Goal: Task Accomplishment & Management: Complete application form

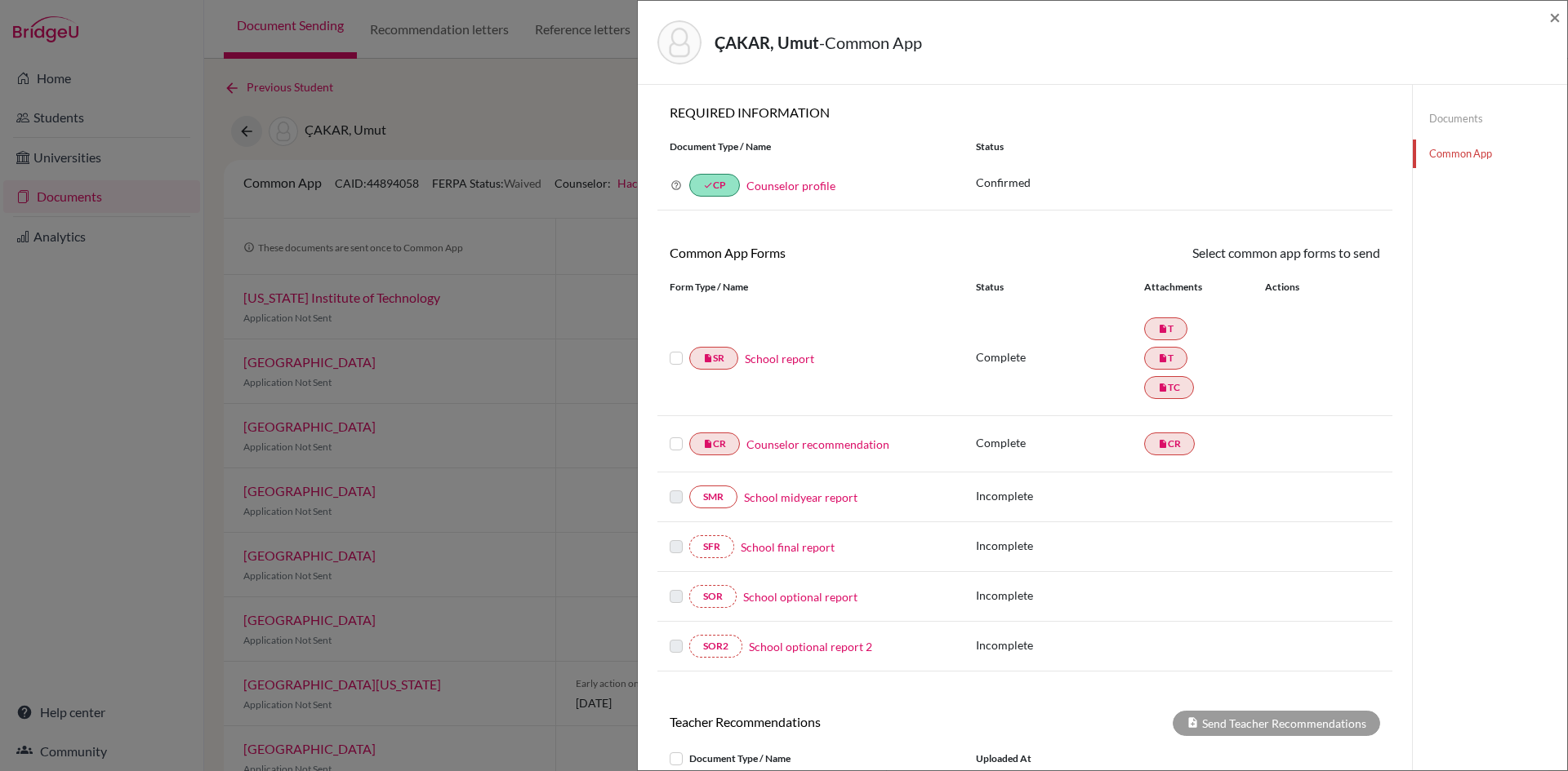
click at [774, 363] on link "School report" at bounding box center [779, 358] width 70 height 17
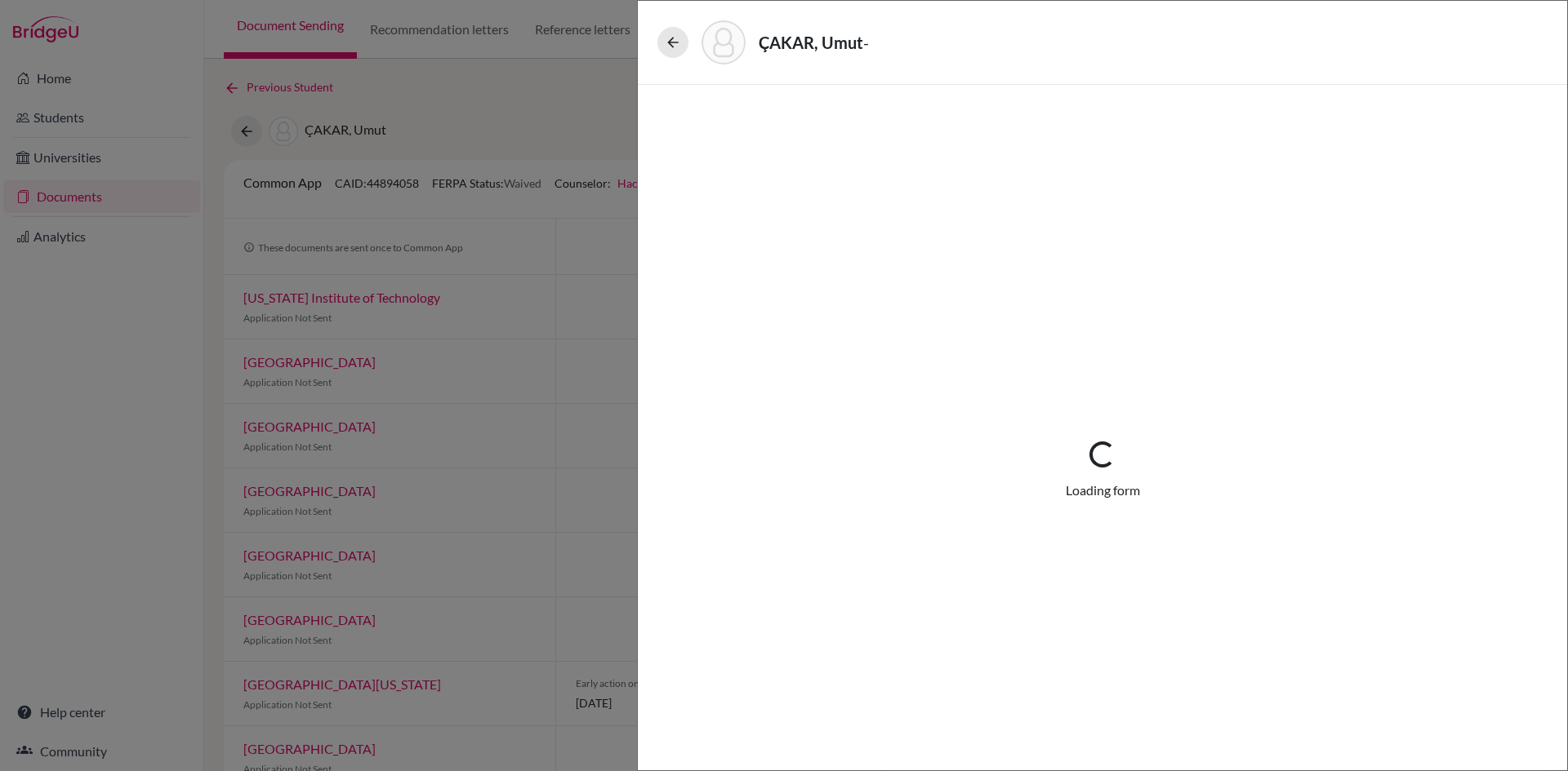
select select "2"
select select "683932"
select select "1"
select select "683933"
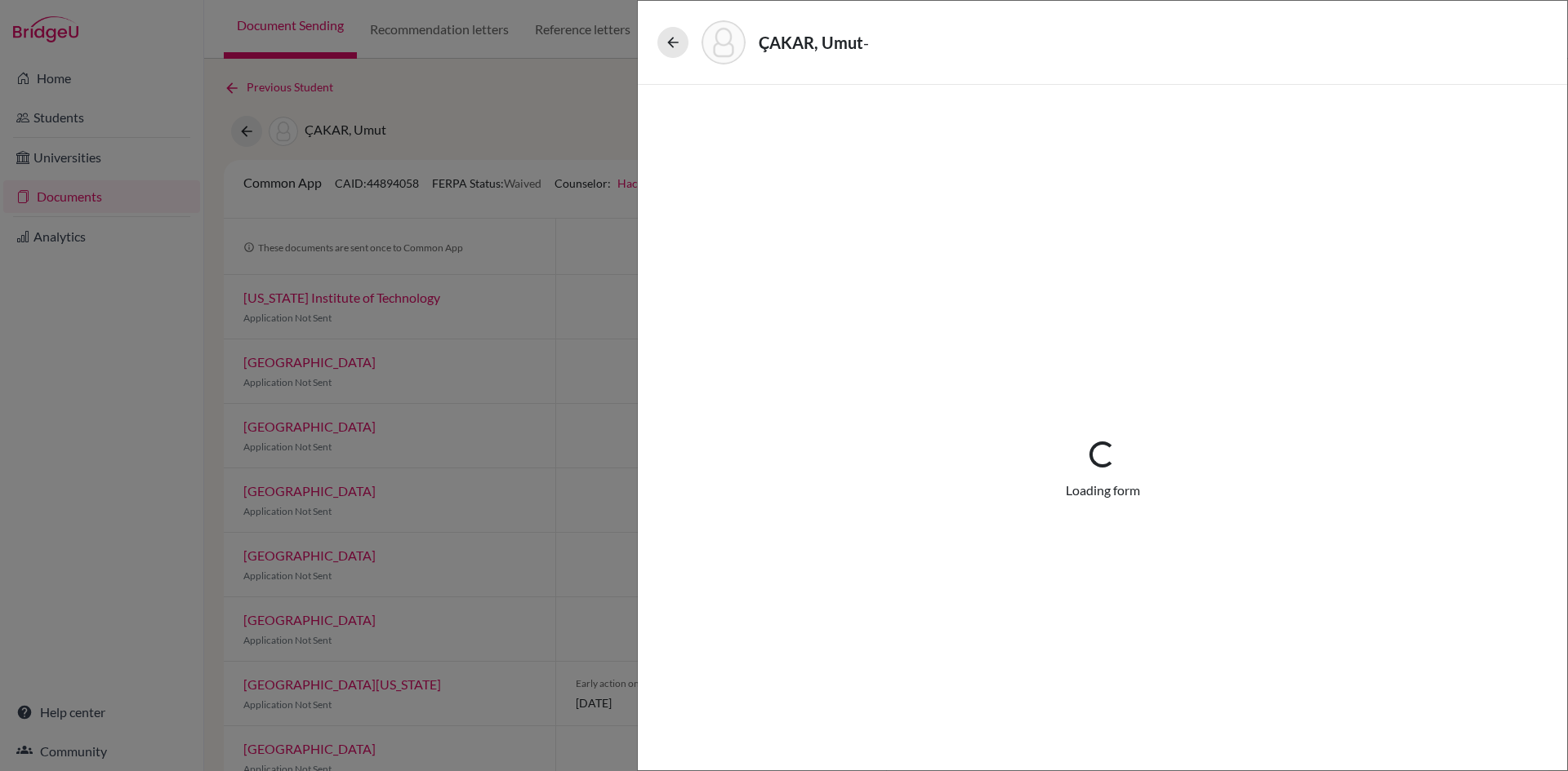
select select "683936"
select select "0"
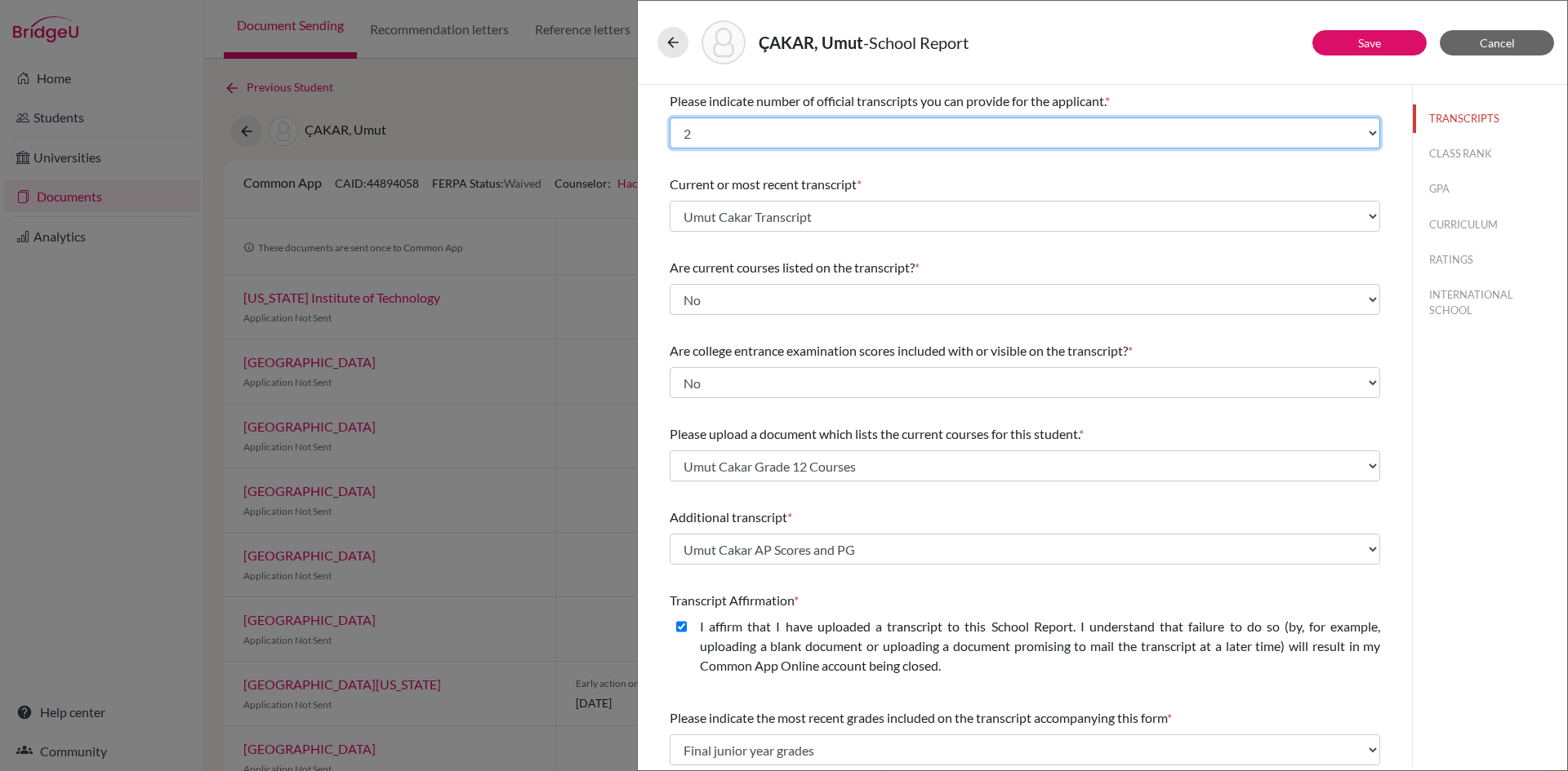
click at [725, 128] on select "Select... 1 2 3 4" at bounding box center [1025, 133] width 711 height 31
select select "3"
click at [670, 117] on select "Select... 1 2 3 4" at bounding box center [1025, 133] width 711 height 31
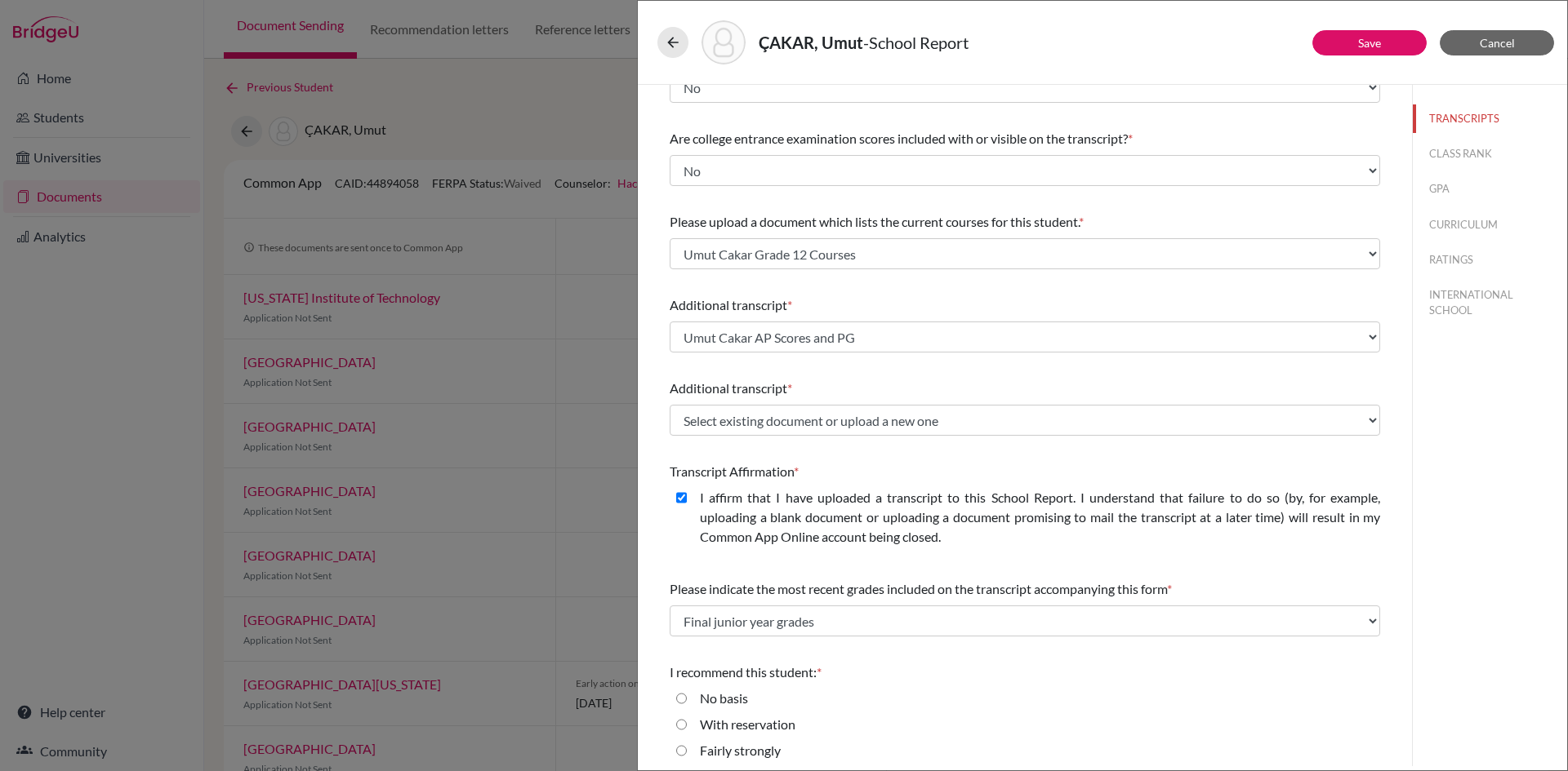
scroll to position [245, 0]
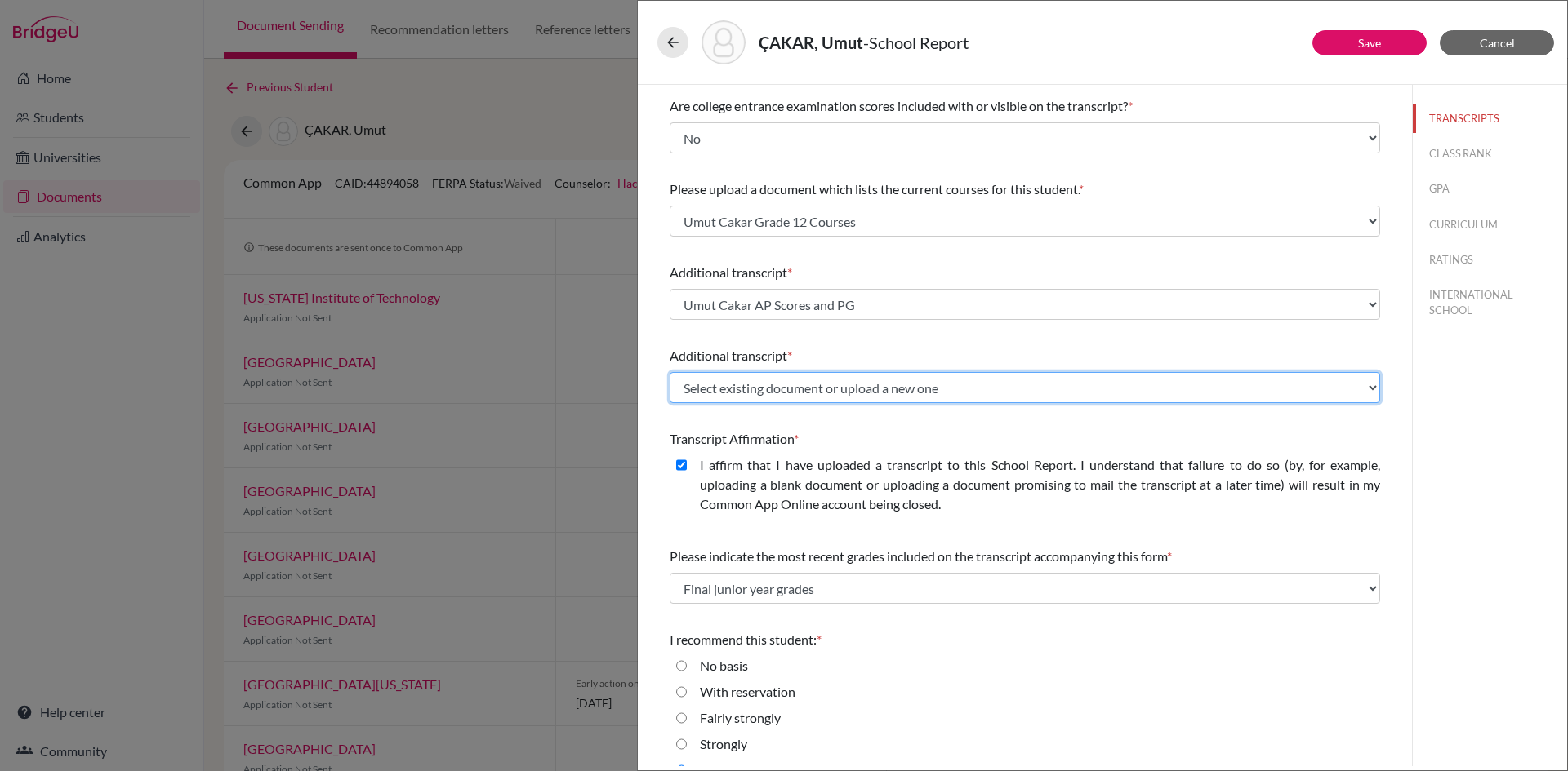
click at [807, 392] on select "Select existing document or upload a new one Umut Cakar AP Score Report Umut Ca…" at bounding box center [1025, 388] width 711 height 31
click at [670, 372] on select "Select existing document or upload a new one Umut Cakar AP Score Report Umut Ca…" at bounding box center [1025, 388] width 711 height 31
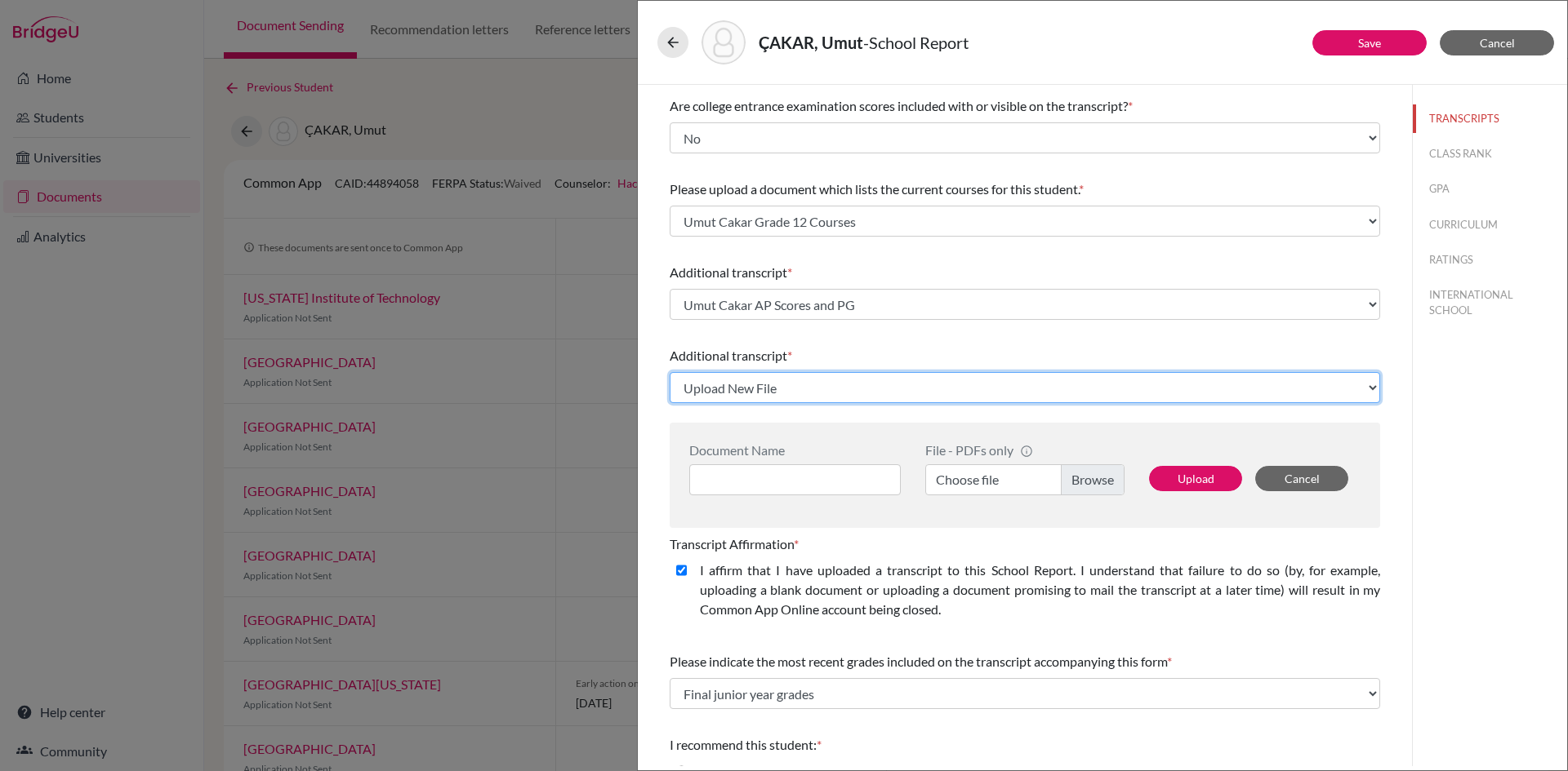
click at [784, 386] on select "Select existing document or upload a new one Umut Cakar AP Score Report Umut Ca…" at bounding box center [1025, 388] width 711 height 31
click at [670, 372] on select "Select existing document or upload a new one Umut Cakar AP Score Report Umut Ca…" at bounding box center [1025, 388] width 711 height 31
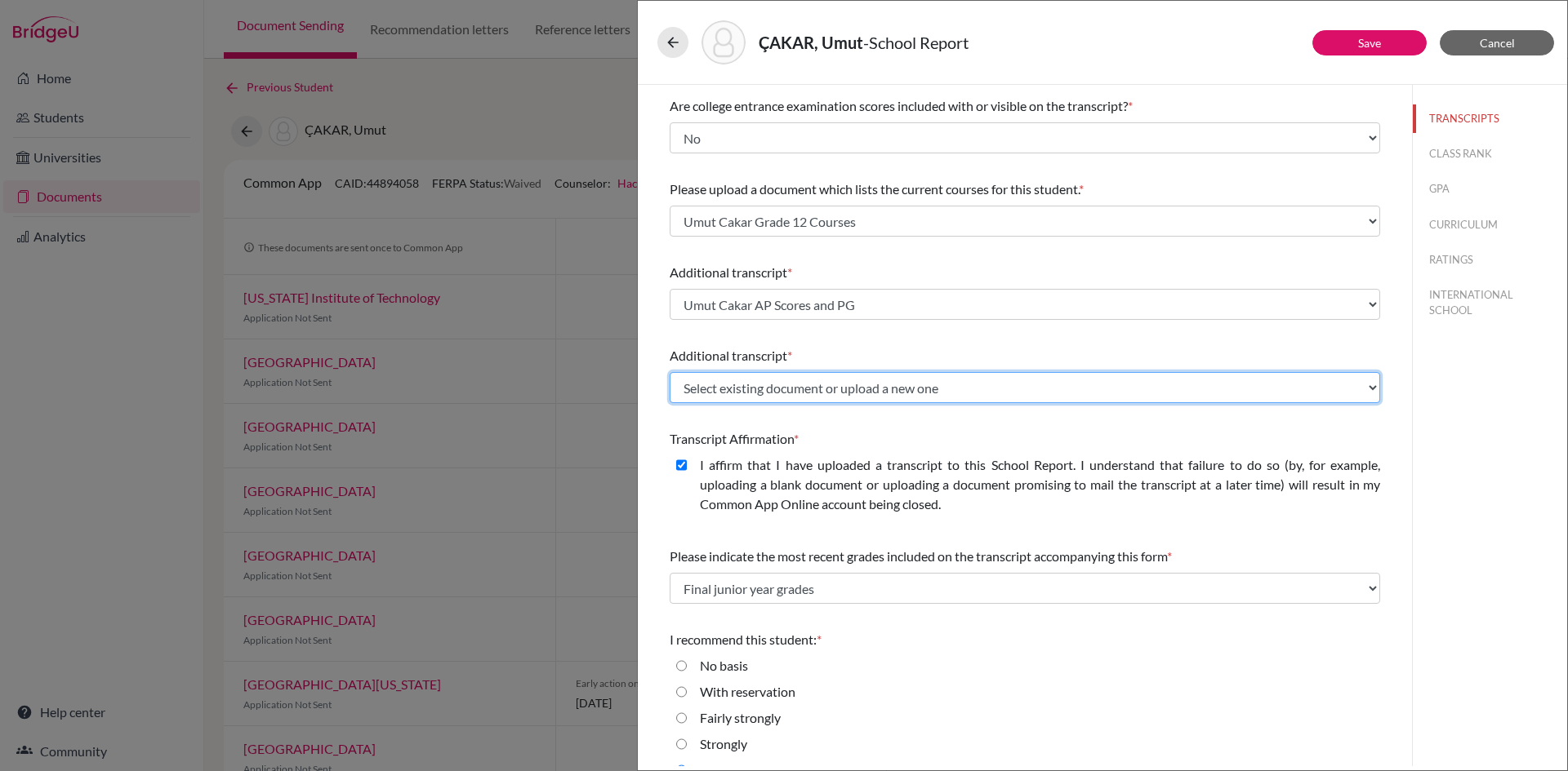
click at [814, 382] on select "Select existing document or upload a new one Umut Cakar AP Score Report Umut Ca…" at bounding box center [1025, 388] width 711 height 31
select select "Upload New File"
click at [670, 372] on select "Select existing document or upload a new one Umut Cakar AP Score Report Umut Ca…" at bounding box center [1025, 388] width 711 height 31
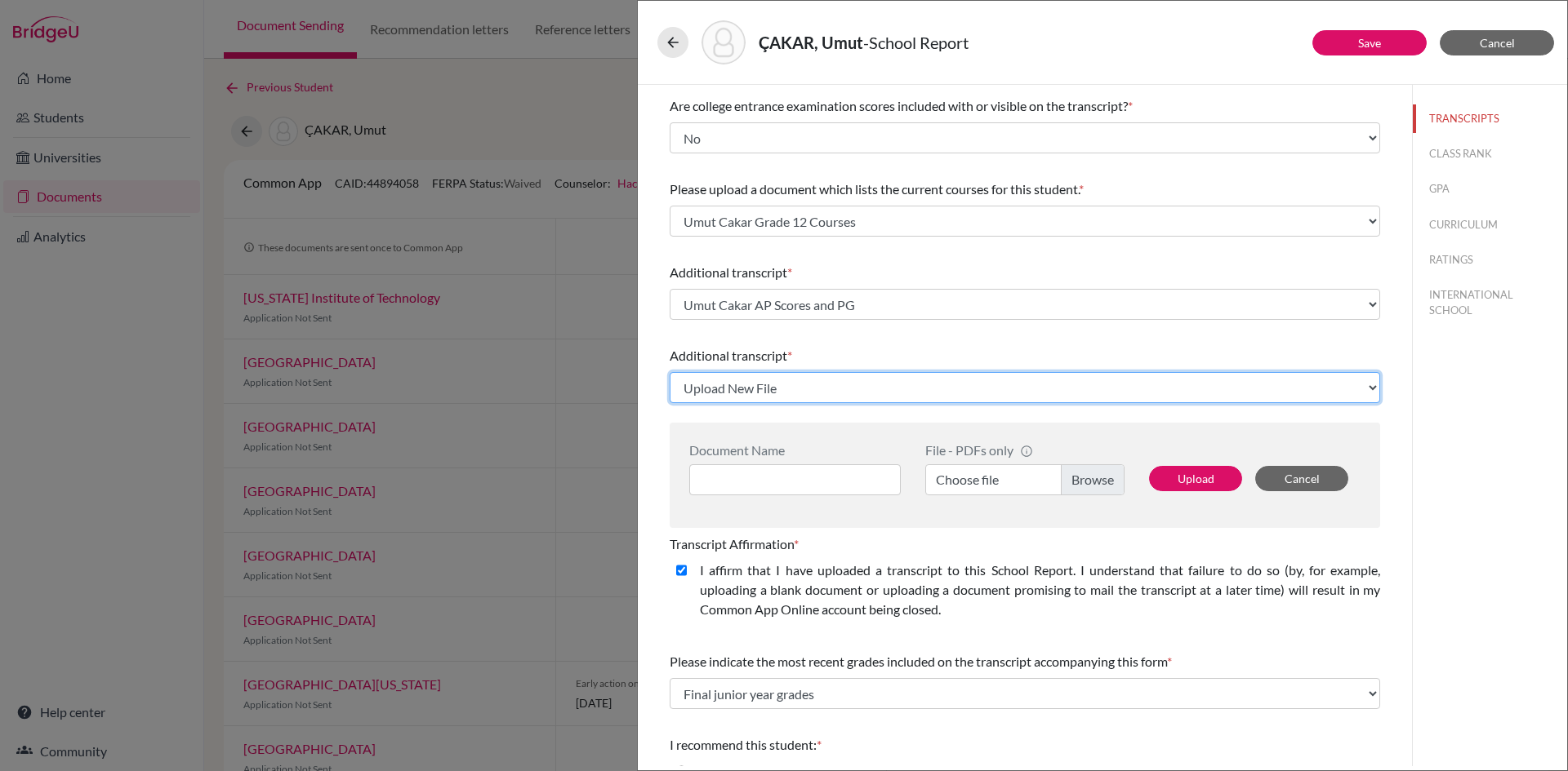
click at [779, 388] on select "Select existing document or upload a new one Umut Cakar AP Score Report Umut Ca…" at bounding box center [1025, 388] width 711 height 31
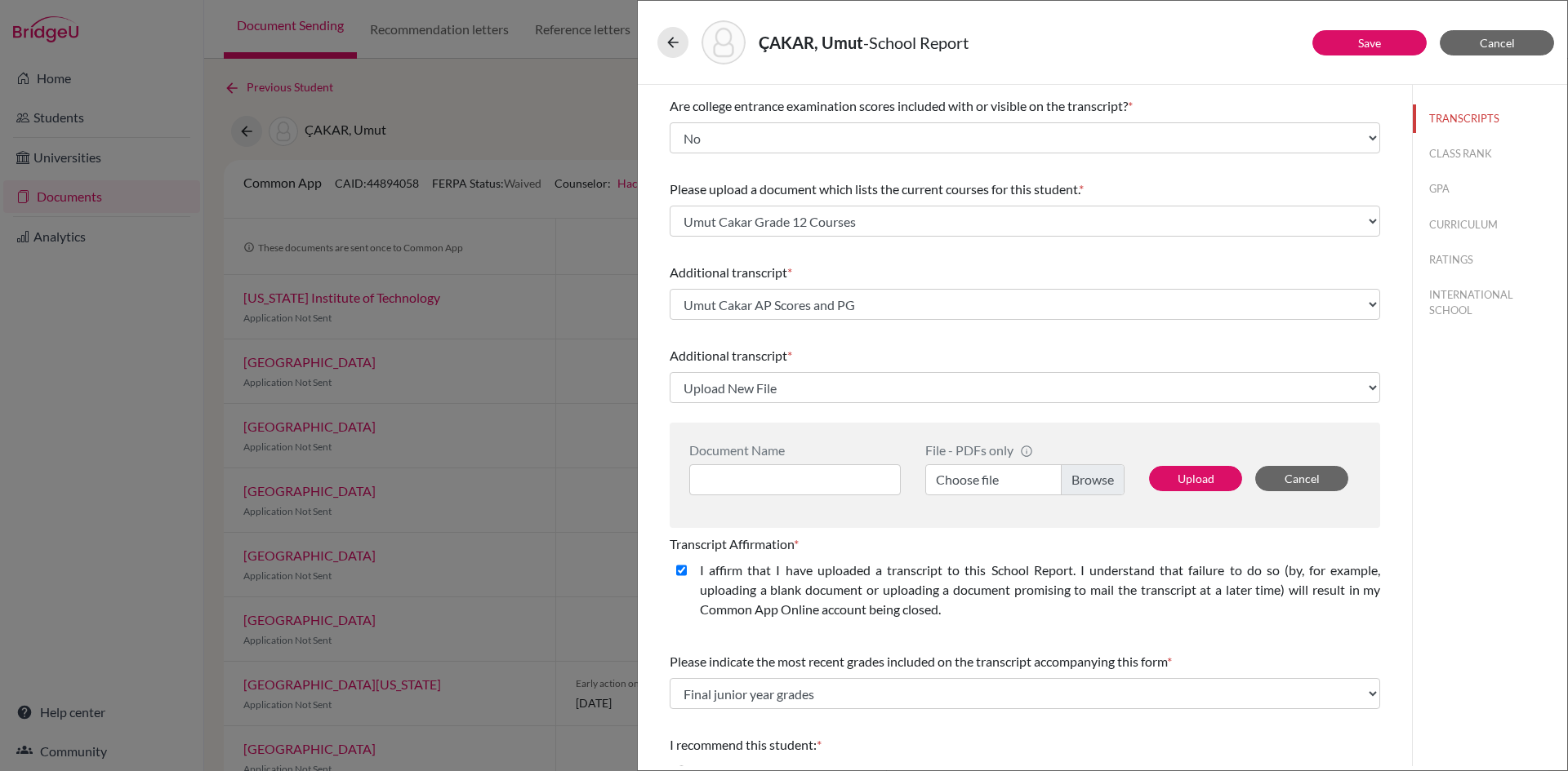
click at [989, 345] on div "Additional transcript * Select existing document or upload a new one Umut Cakar…" at bounding box center [1025, 374] width 711 height 70
click at [802, 470] on input at bounding box center [795, 480] width 211 height 31
type input "Umut Çakar GCSE Report"
click at [1060, 478] on label "Choose file" at bounding box center [1025, 480] width 199 height 31
click at [1060, 478] on input "Choose file" at bounding box center [1025, 480] width 199 height 31
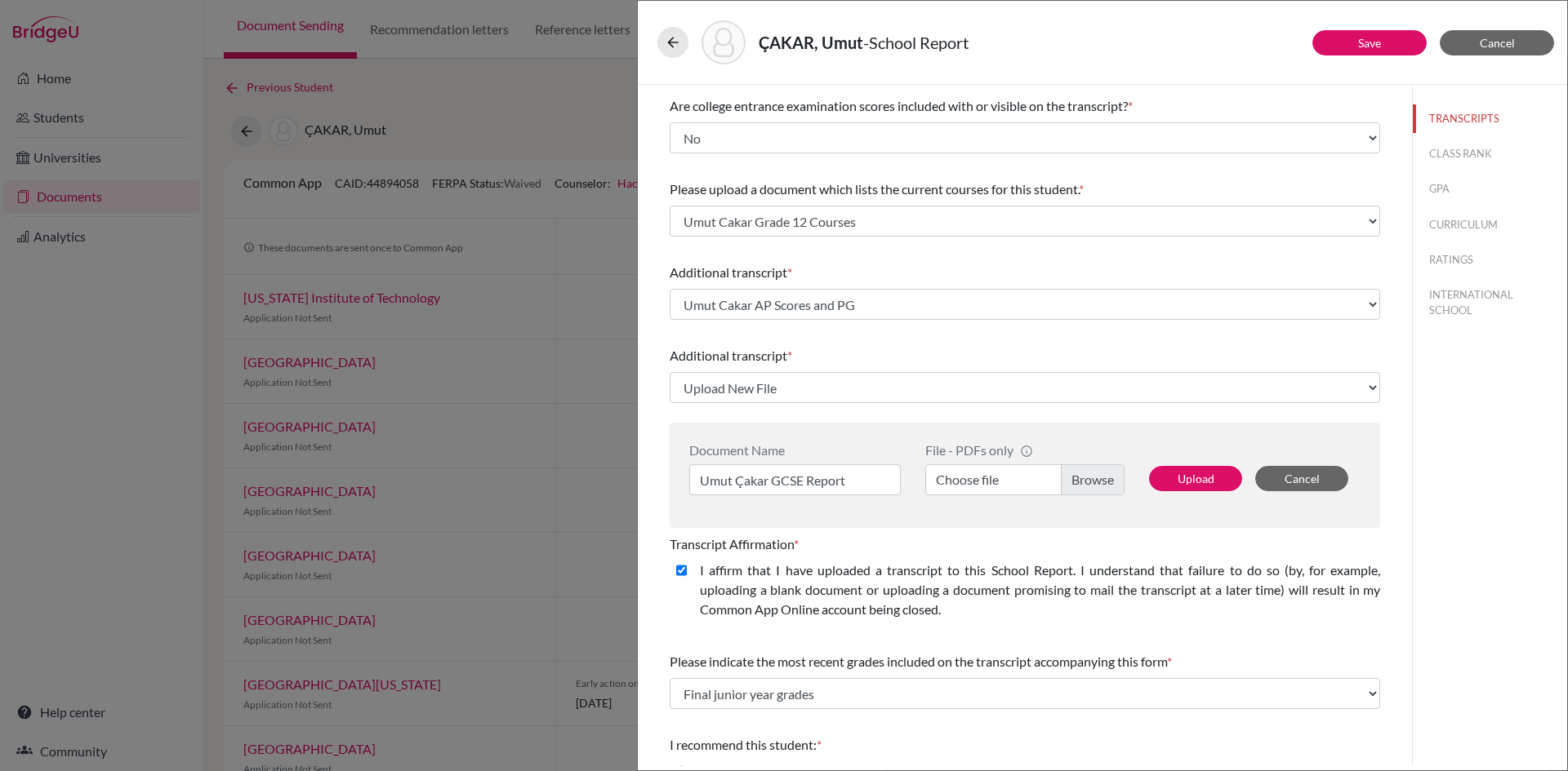
click at [989, 483] on label "Choose file" at bounding box center [1025, 480] width 199 height 31
click at [989, 483] on input "Choose file" at bounding box center [1025, 480] width 199 height 31
click at [1182, 475] on button "Upload" at bounding box center [1196, 478] width 93 height 25
select select "690769"
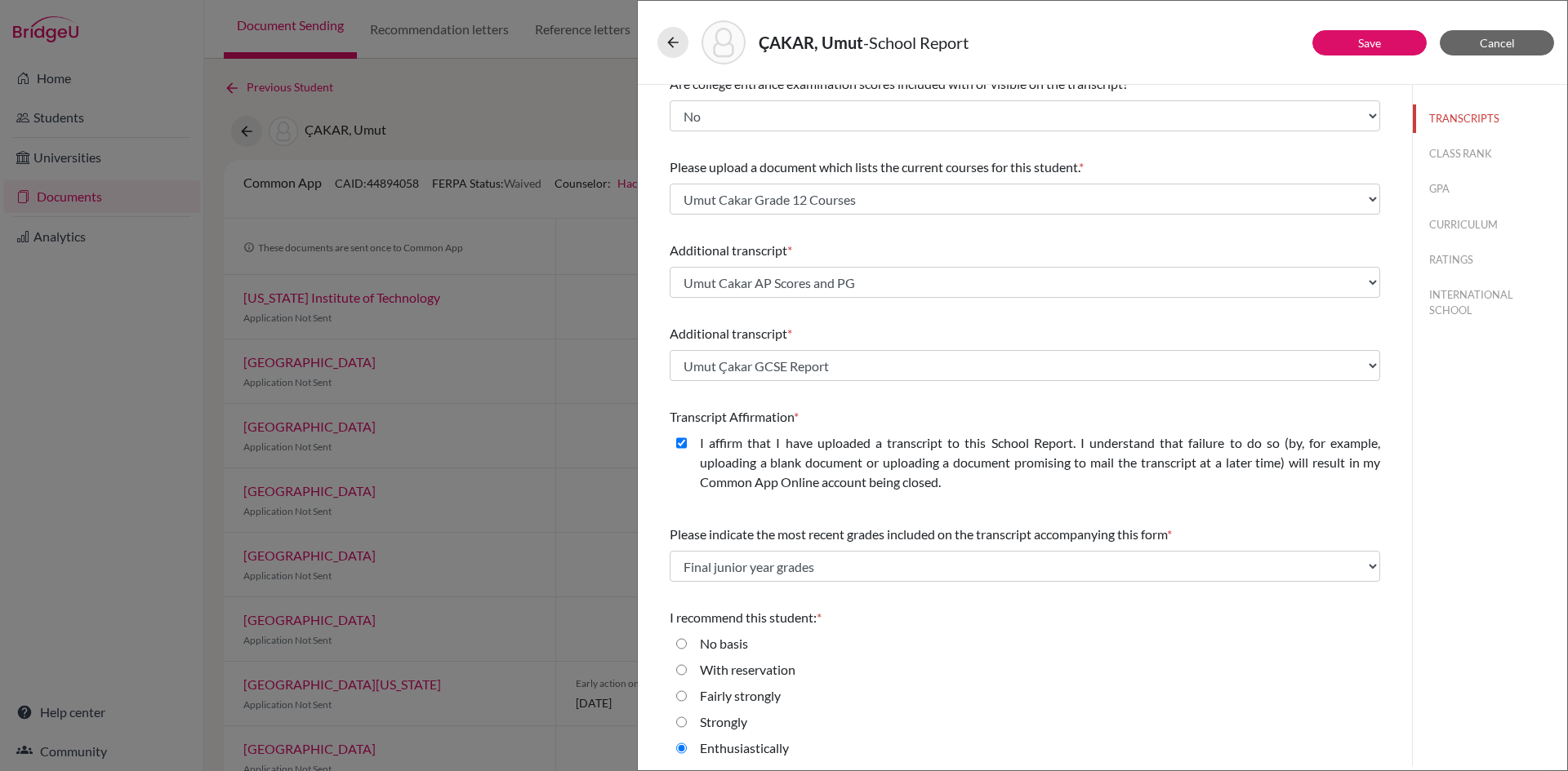
scroll to position [272, 0]
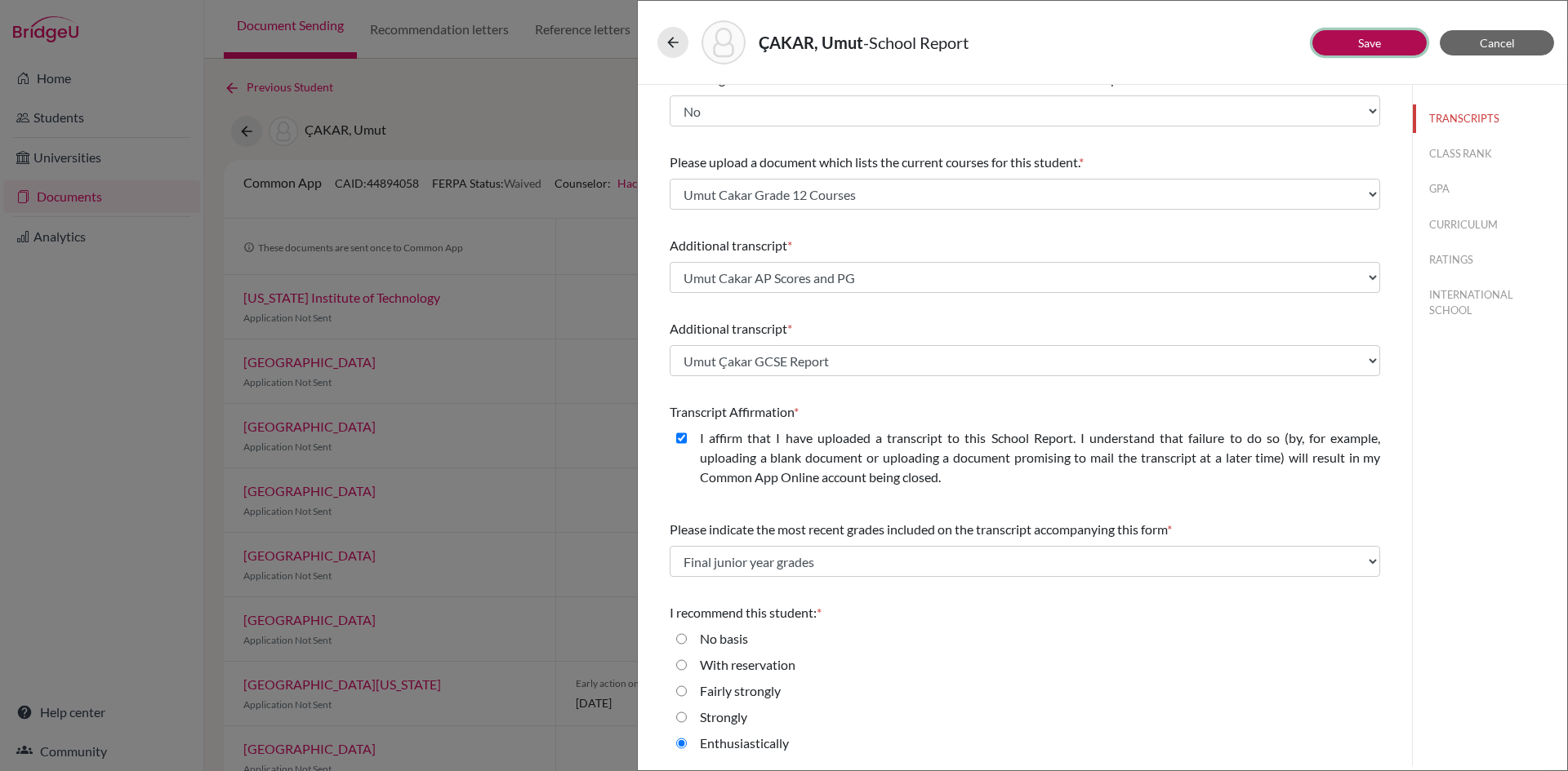
click at [1385, 44] on button "Save" at bounding box center [1369, 43] width 114 height 25
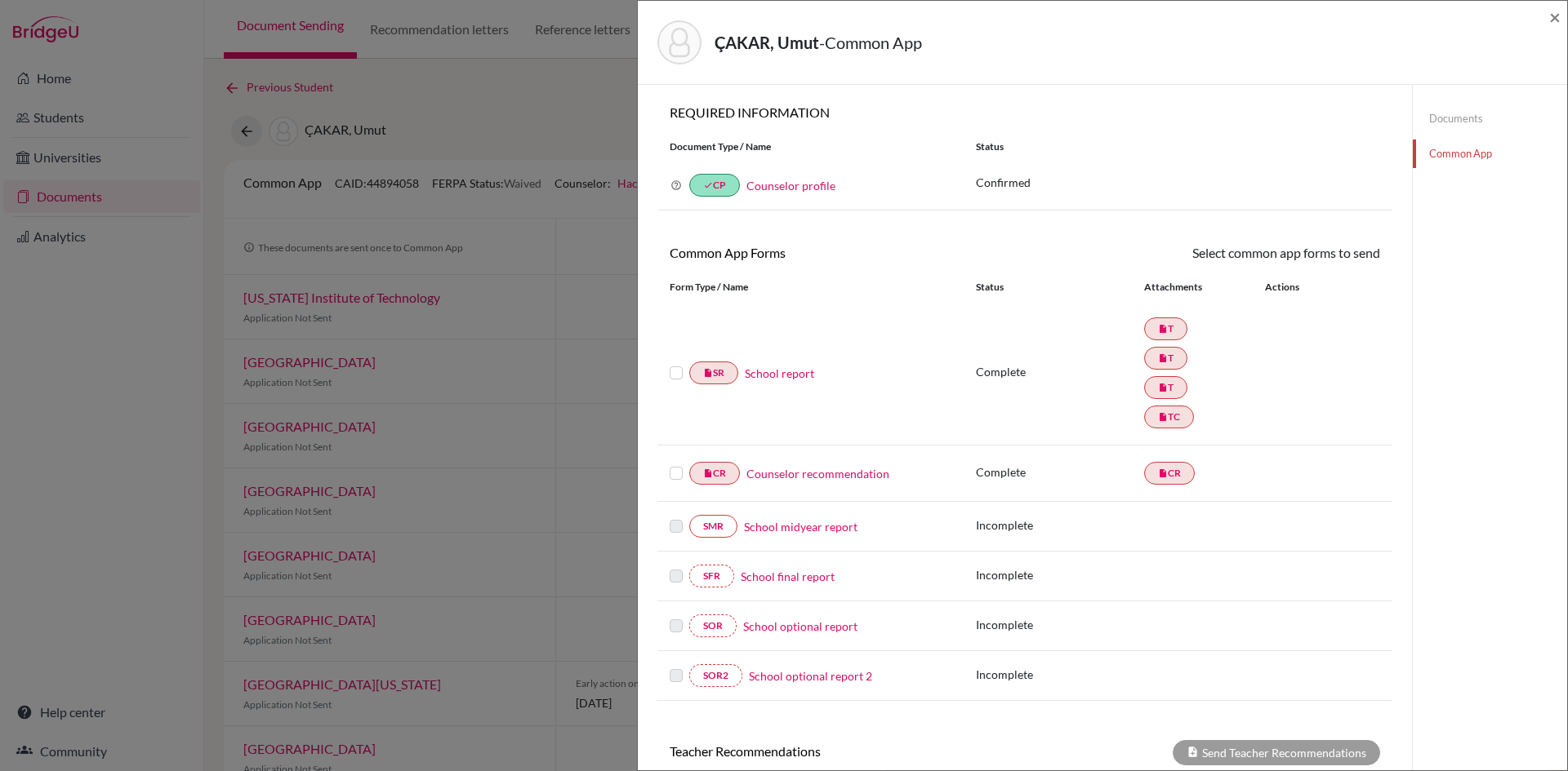
click at [1439, 113] on link "Documents" at bounding box center [1489, 119] width 154 height 29
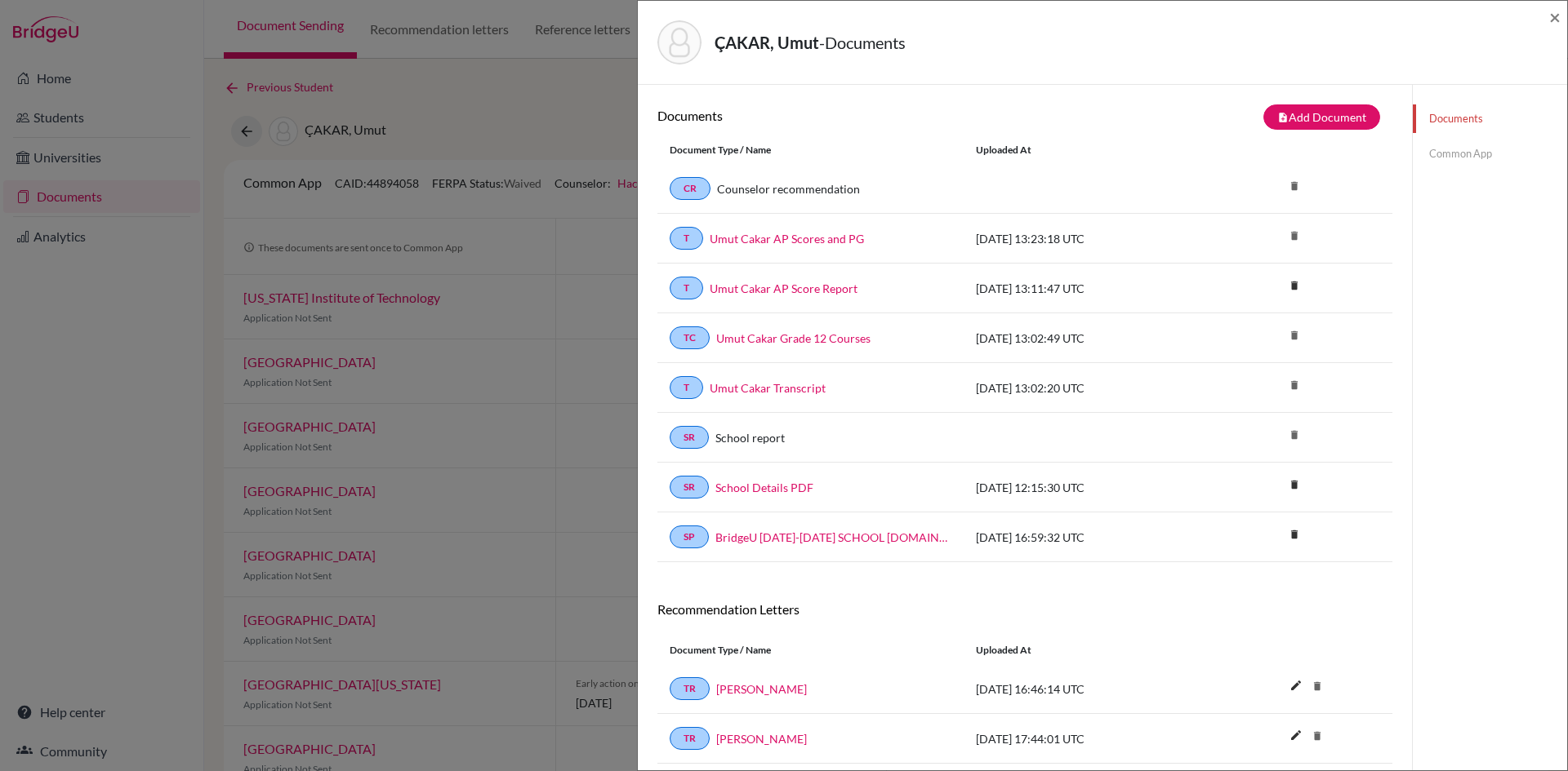
click at [1463, 156] on link "Common App" at bounding box center [1489, 153] width 154 height 29
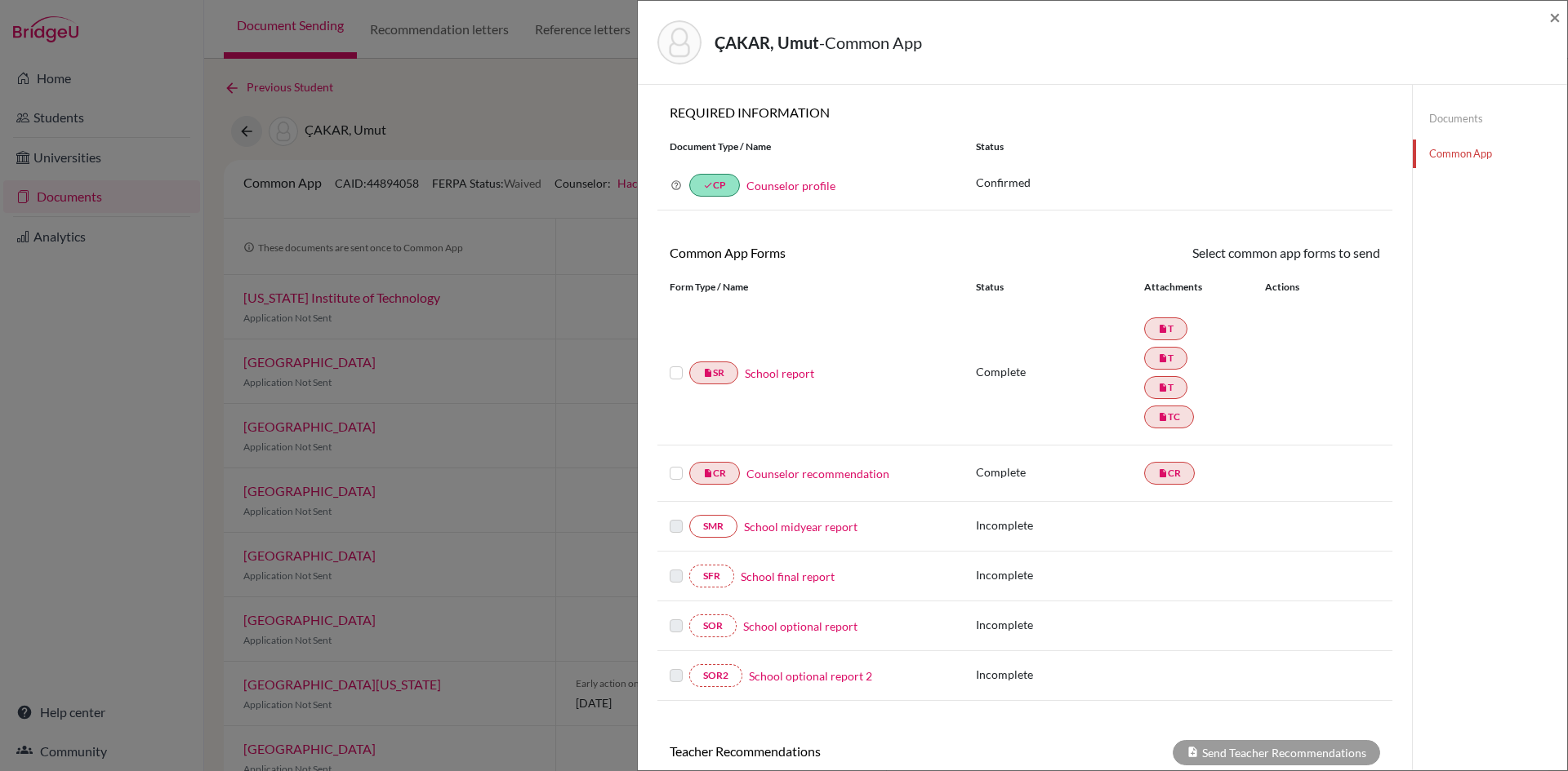
click at [784, 375] on link "School report" at bounding box center [779, 373] width 70 height 17
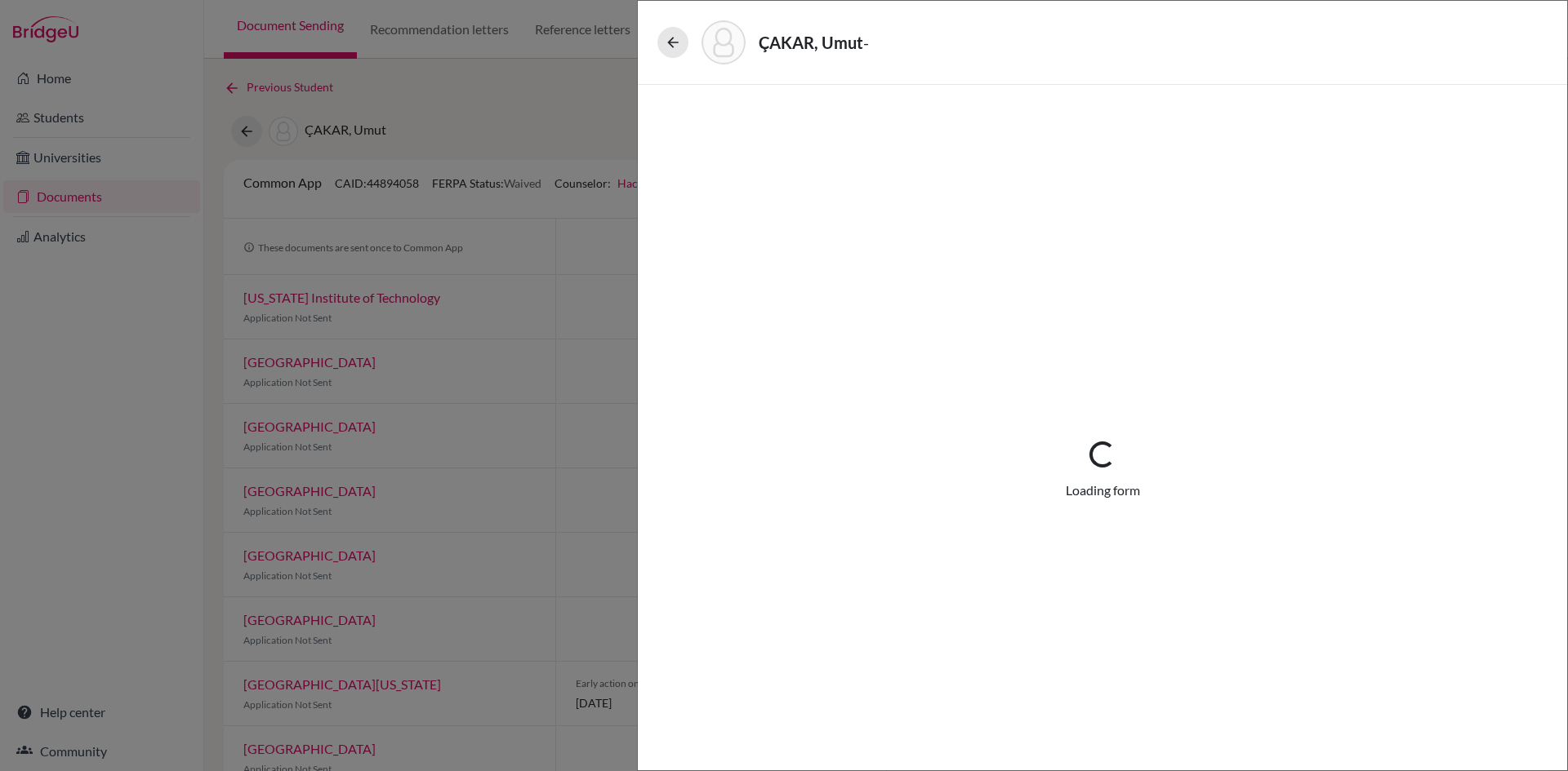
select select "3"
select select "683932"
select select "1"
select select "683933"
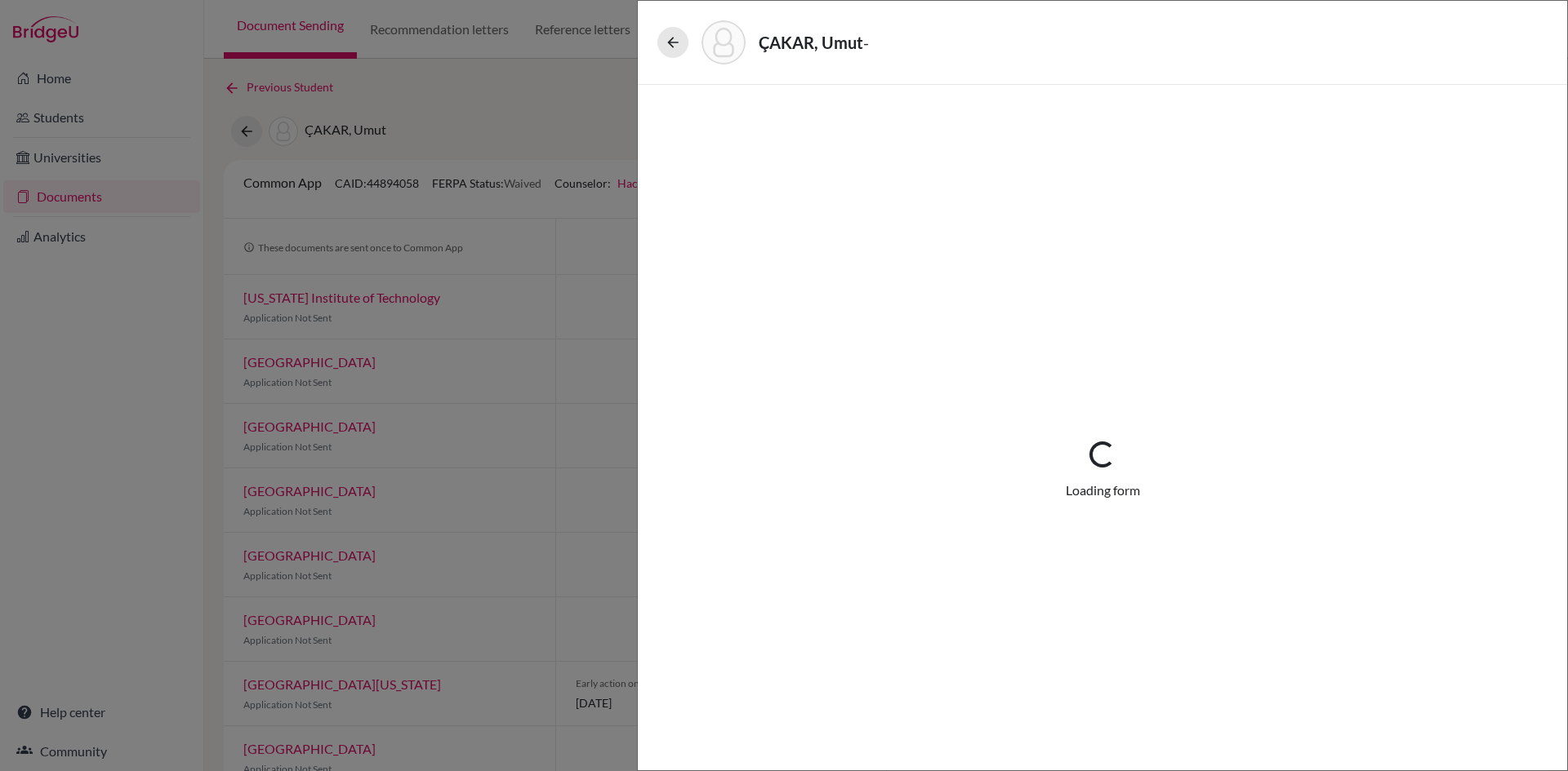
select select "683936"
select select "690769"
select select "0"
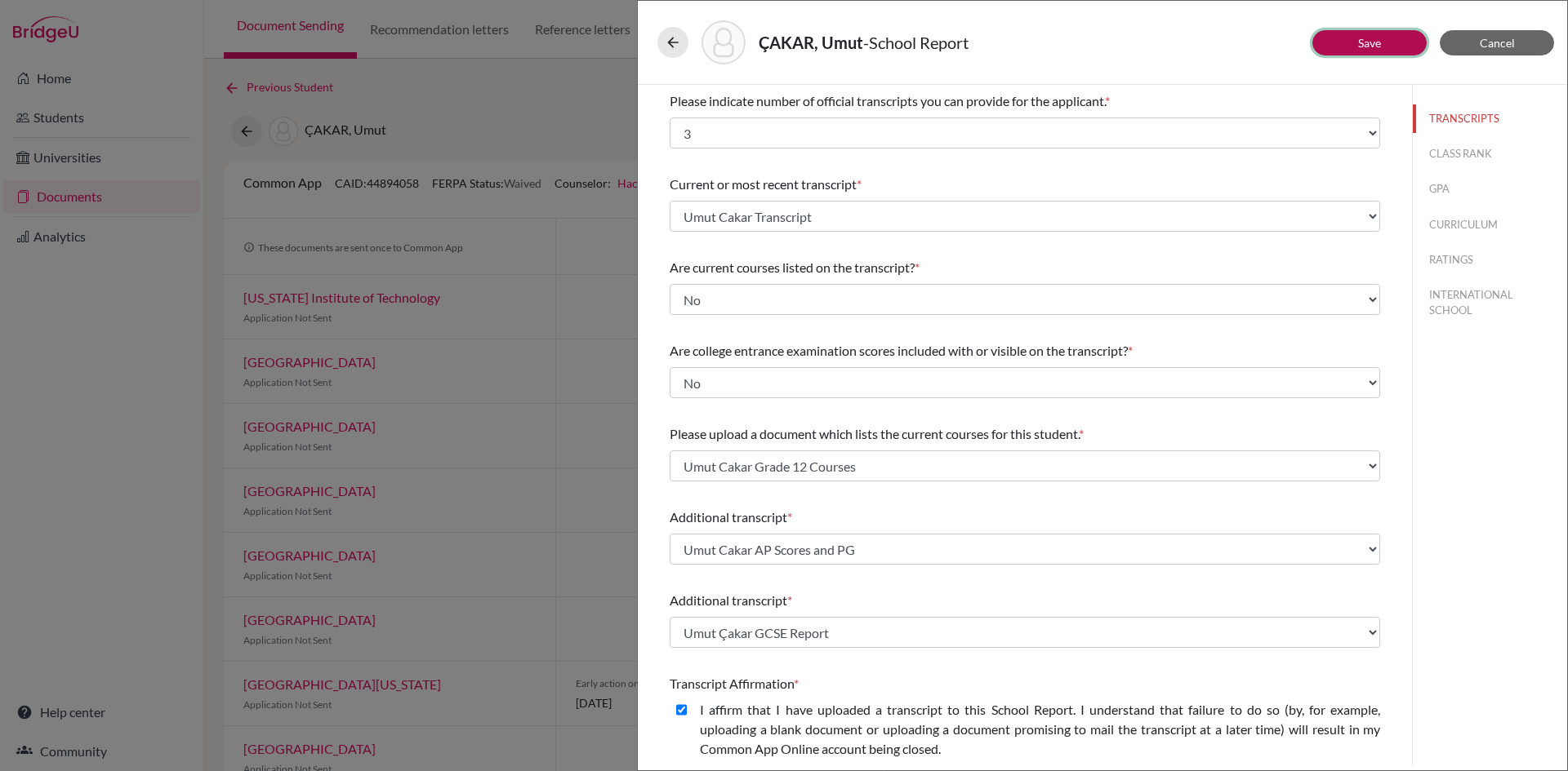
click at [1334, 46] on button "Save" at bounding box center [1369, 43] width 114 height 25
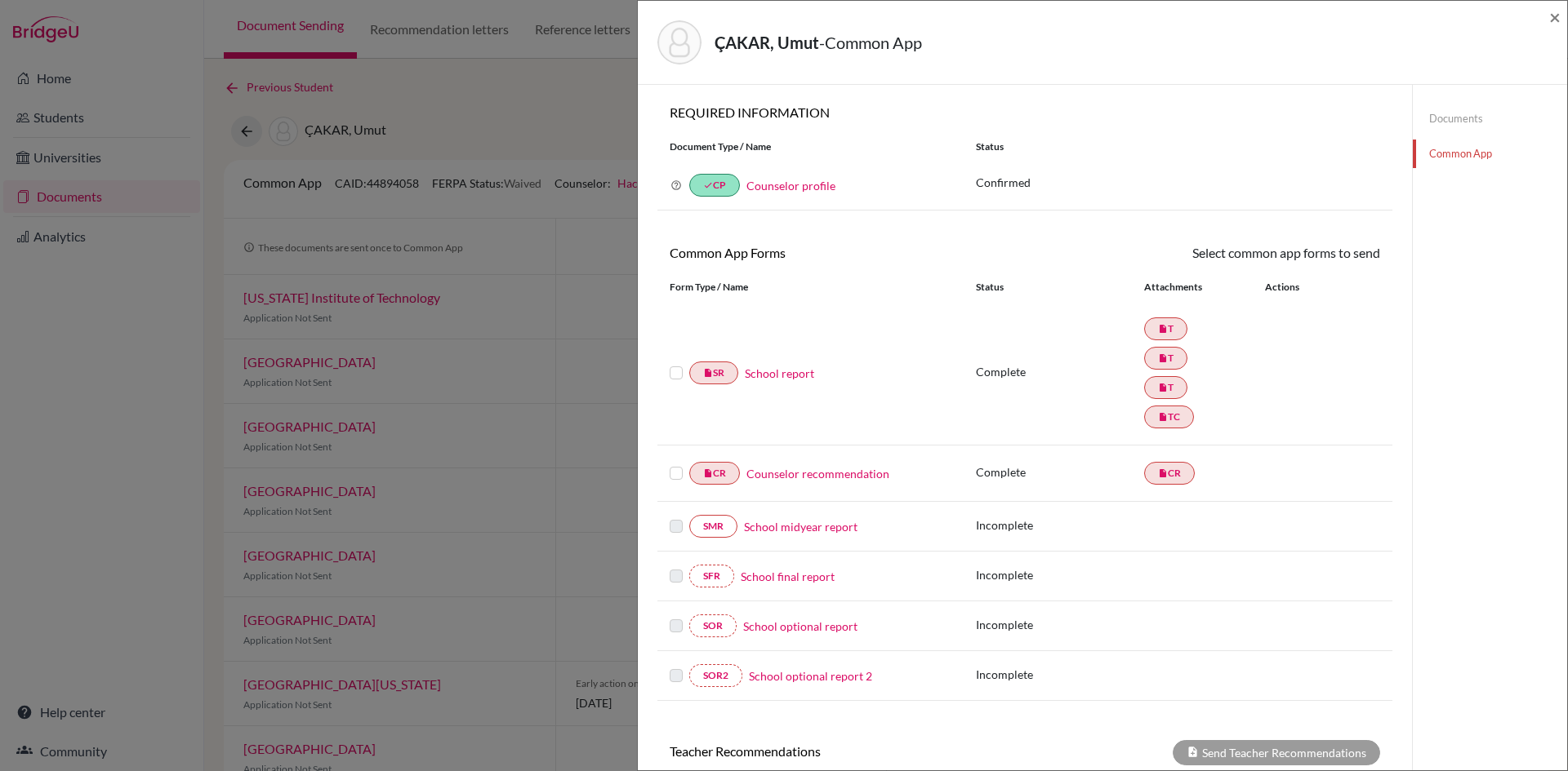
click at [1454, 120] on link "Documents" at bounding box center [1489, 119] width 154 height 29
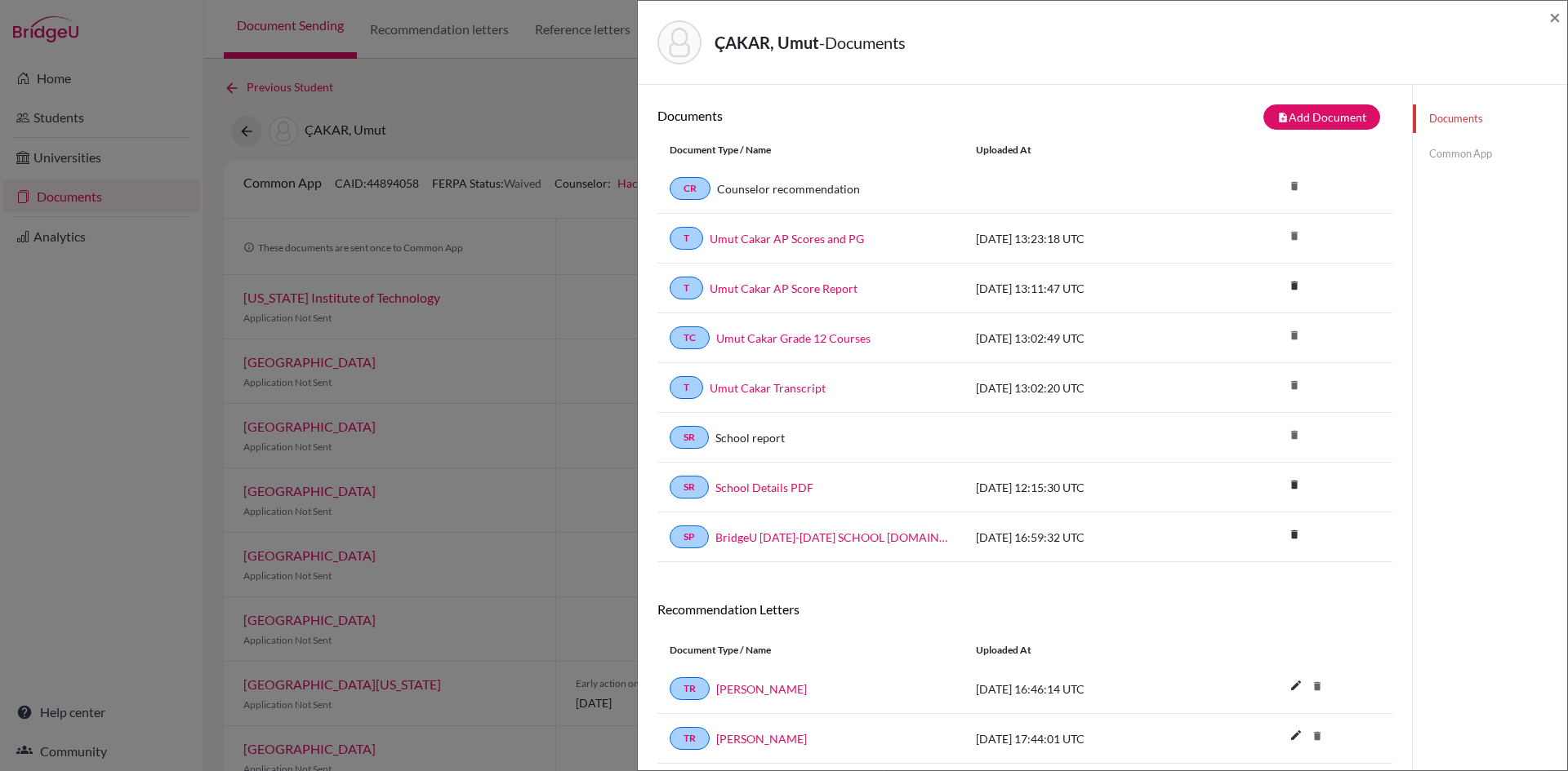
click at [553, 99] on div "ÇAKAR, Umut - Documents × Documents note_add Add Document Document type Change …" at bounding box center [784, 385] width 1568 height 771
click at [1557, 19] on span "×" at bounding box center [1555, 16] width 11 height 24
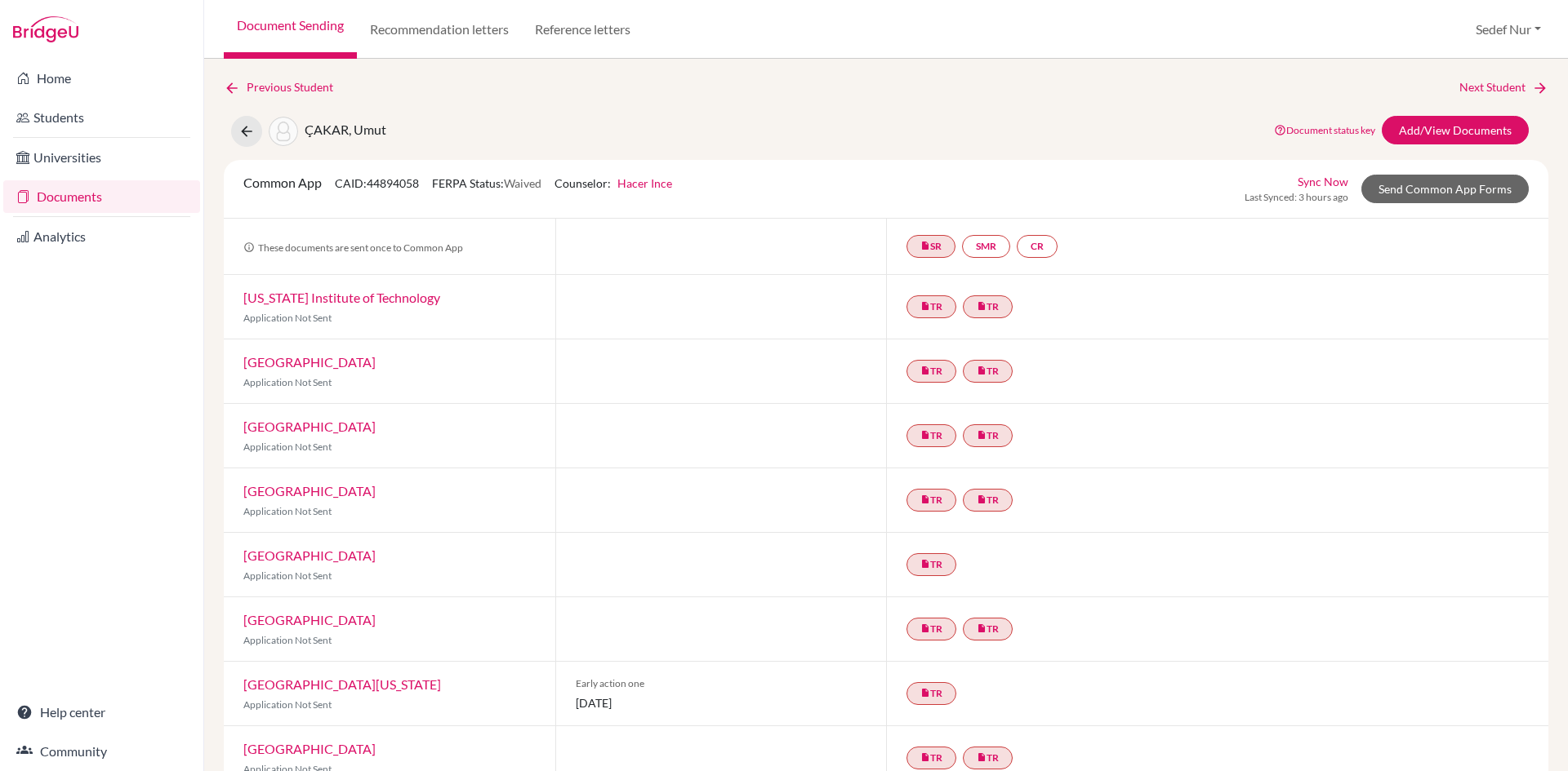
click at [133, 197] on link "Documents" at bounding box center [102, 197] width 197 height 33
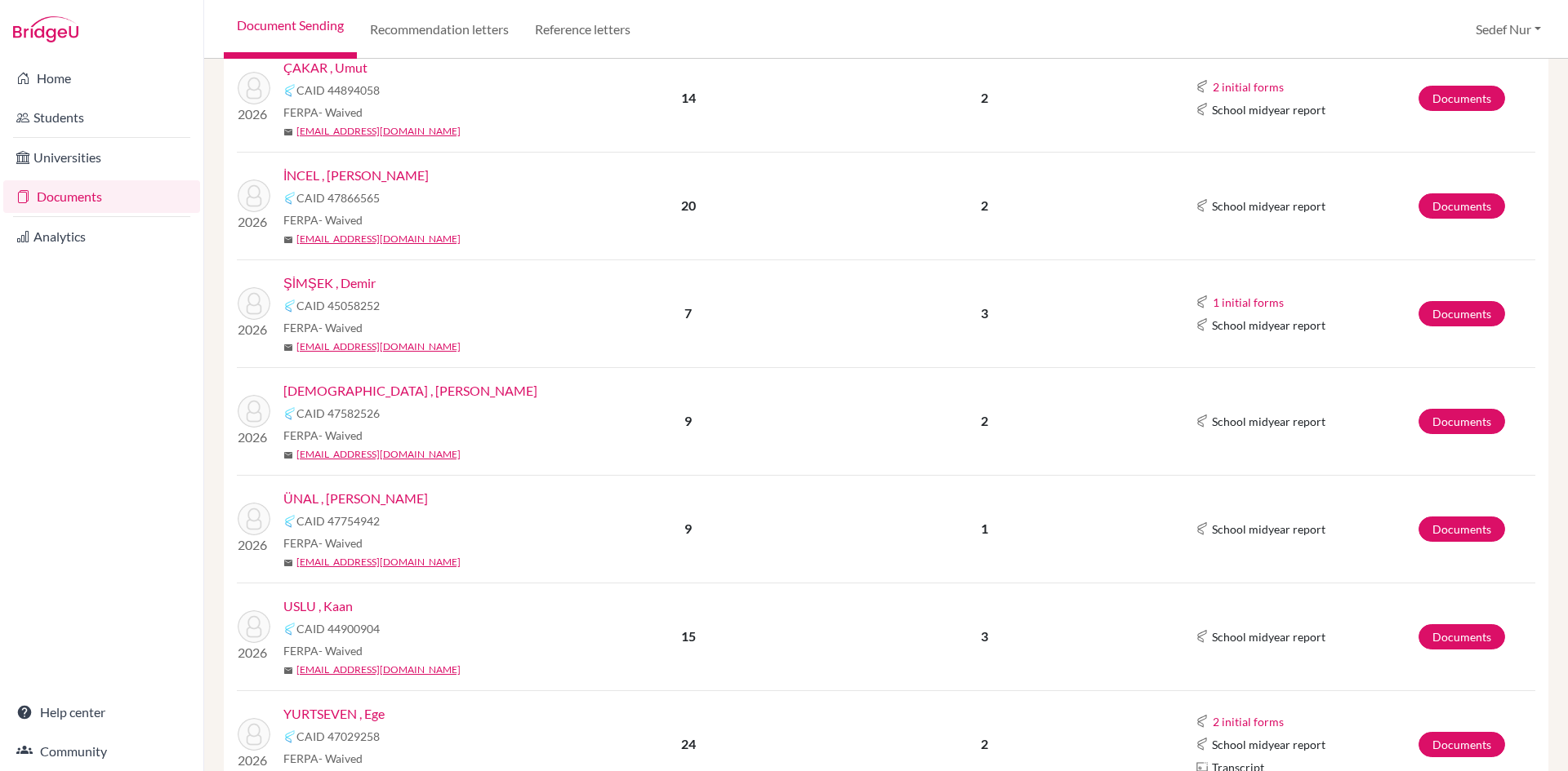
scroll to position [816, 0]
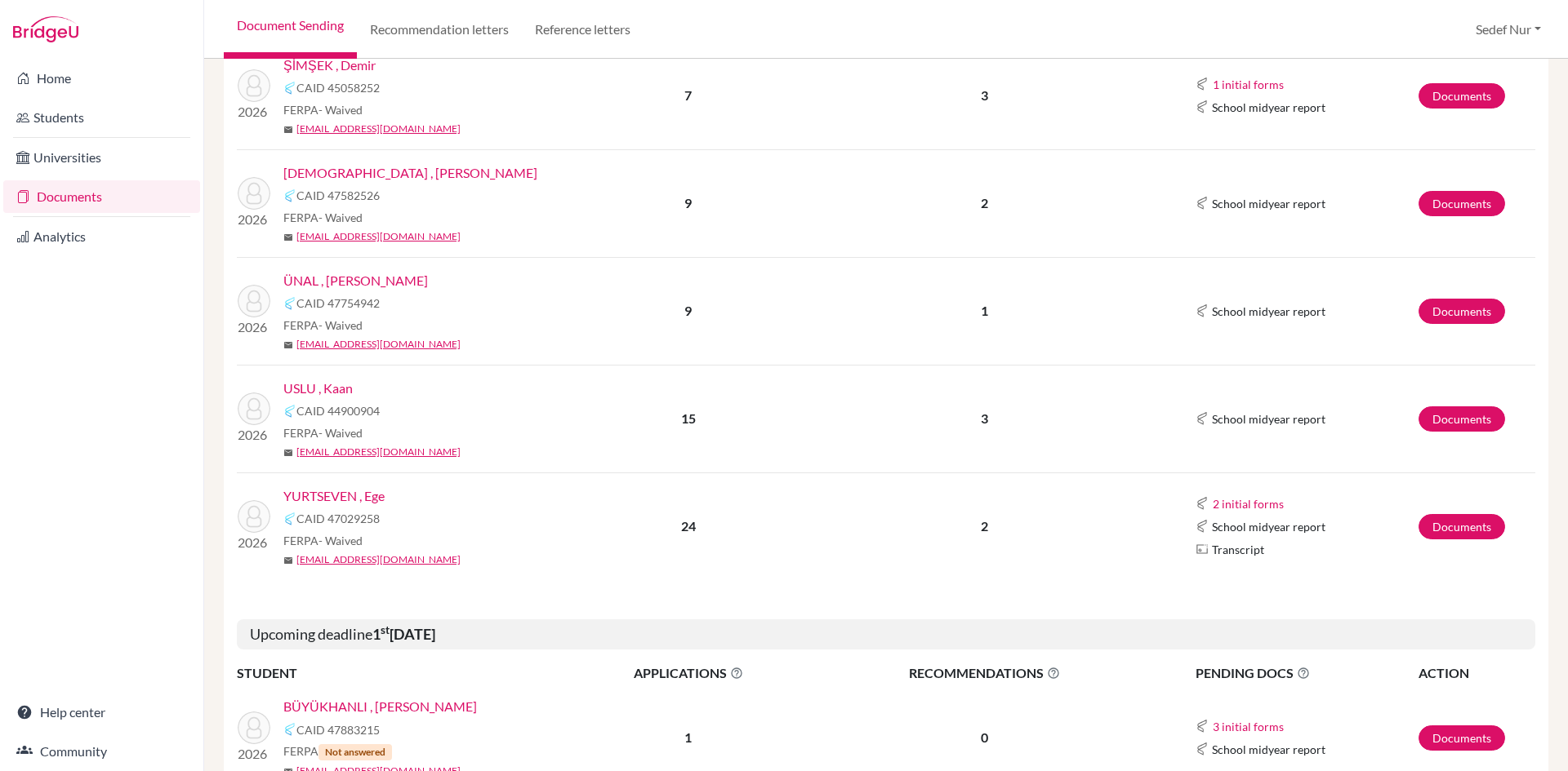
click at [346, 496] on link "YURTSEVEN , Ege" at bounding box center [334, 497] width 102 height 20
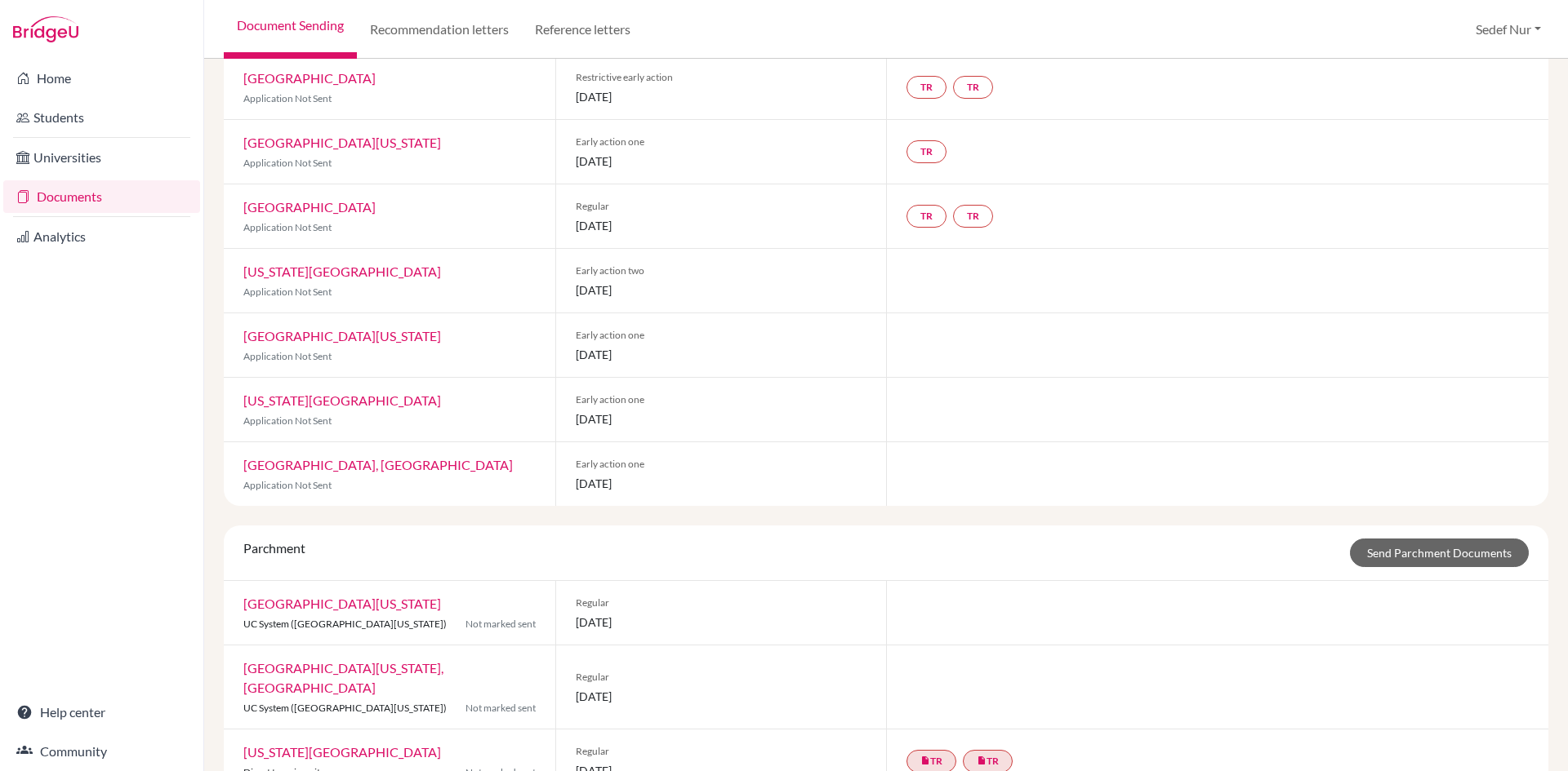
scroll to position [635, 0]
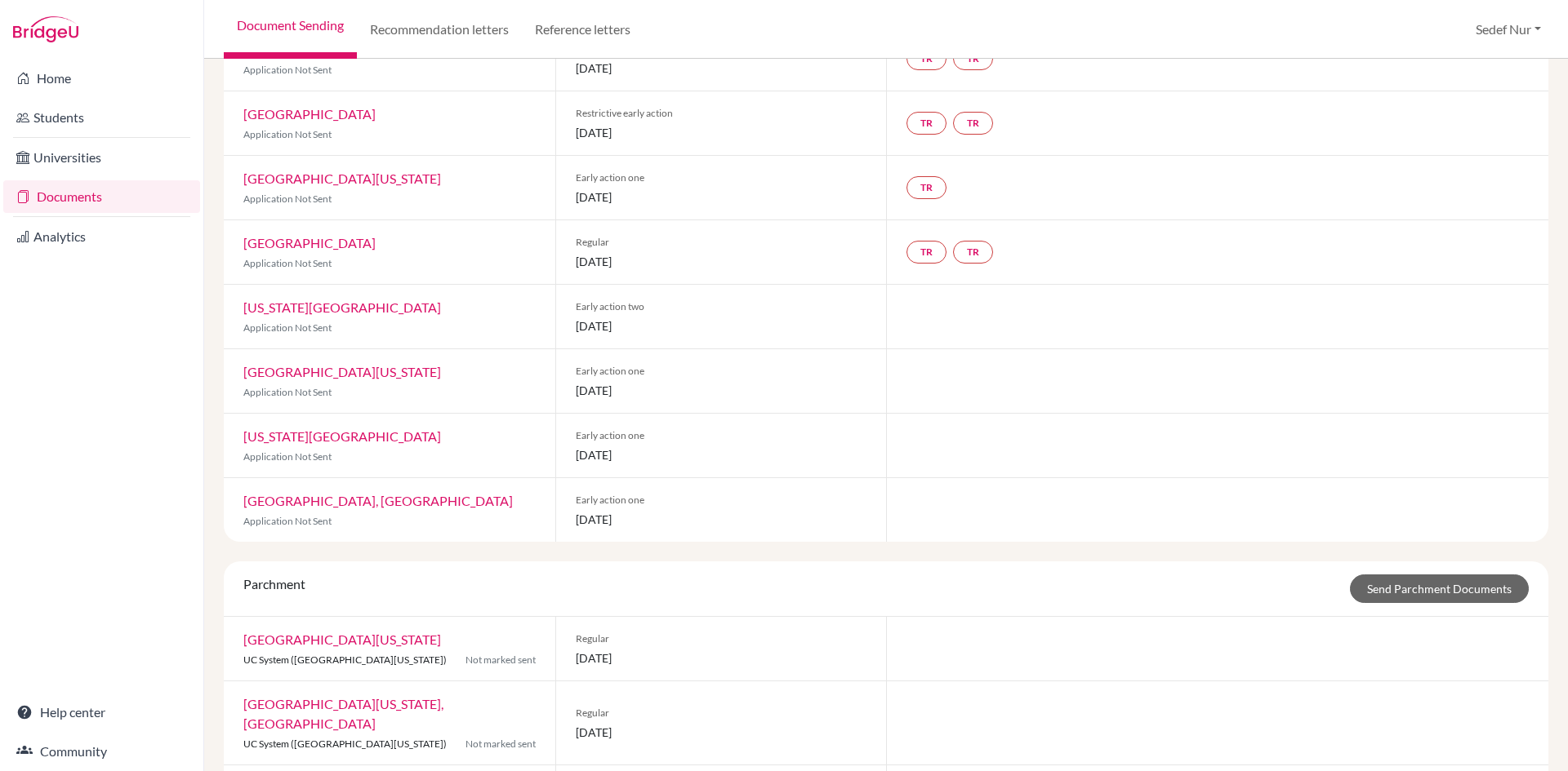
drag, startPoint x: 713, startPoint y: 510, endPoint x: 616, endPoint y: 415, distance: 135.8
click at [616, 415] on div "Common App CAID: 47029258 FERPA Status: Waived Counselor: Hacer Ince First Name…" at bounding box center [886, 33] width 1325 height 1017
click at [738, 454] on span "01 November 2025" at bounding box center [721, 455] width 292 height 17
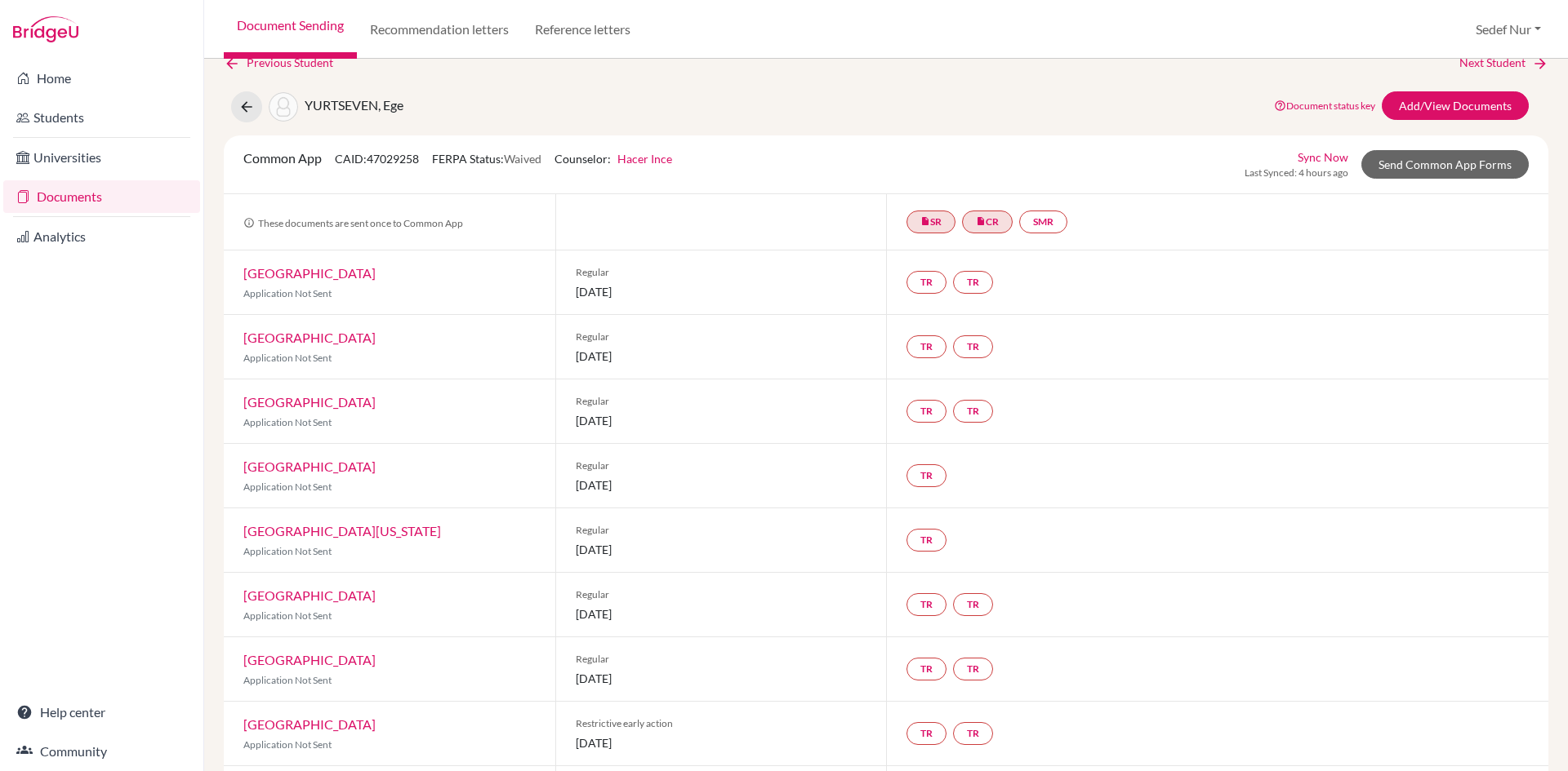
scroll to position [0, 0]
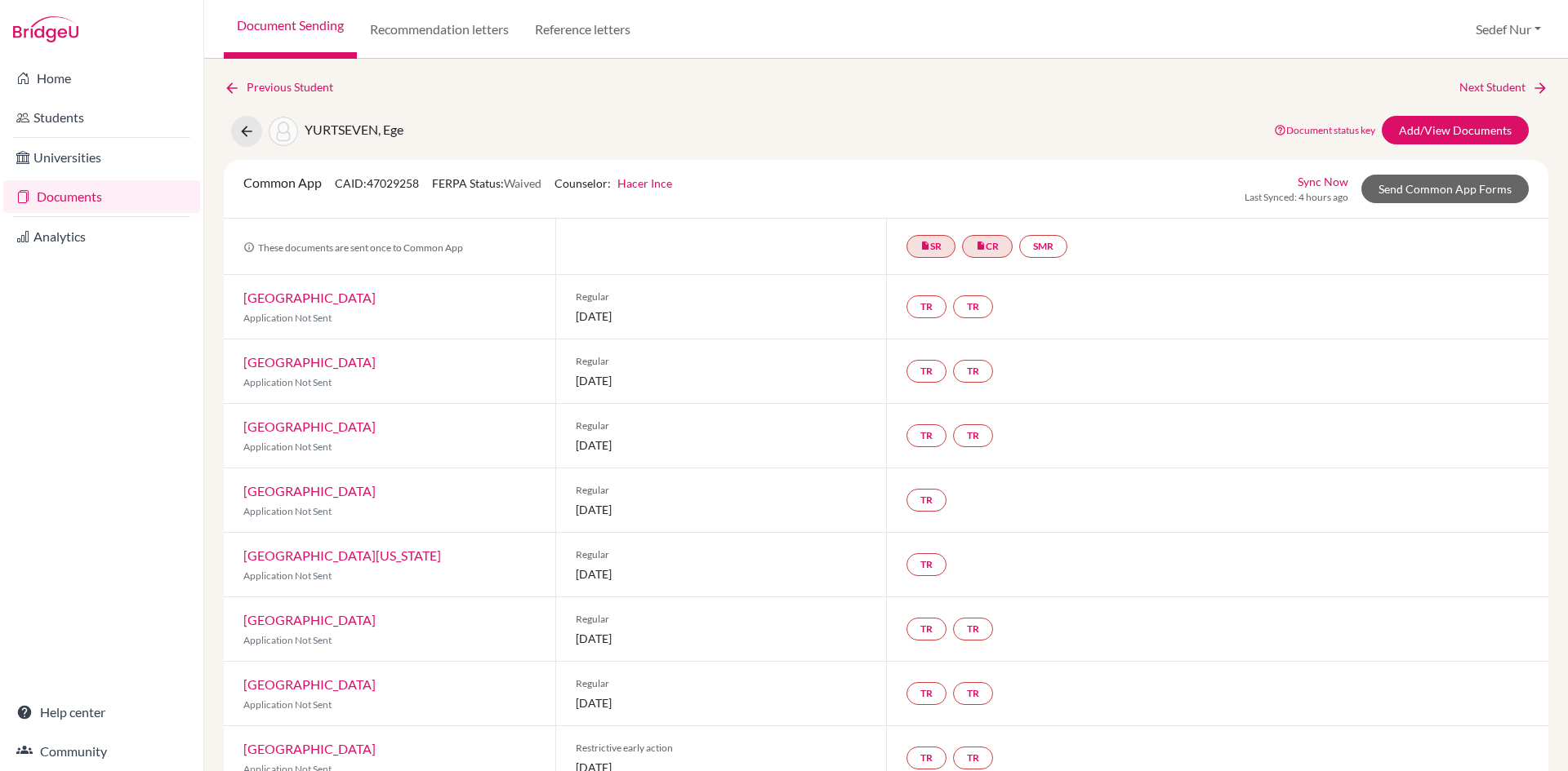
click at [1021, 95] on div "Previous Student Next Student" at bounding box center [886, 88] width 1325 height 18
click at [240, 121] on button at bounding box center [247, 131] width 31 height 31
click at [234, 77] on div "Previous Student Next Student YURTSEVEN, Ege Document status key TR Requirement…" at bounding box center [886, 415] width 1364 height 713
click at [230, 85] on icon at bounding box center [232, 88] width 16 height 16
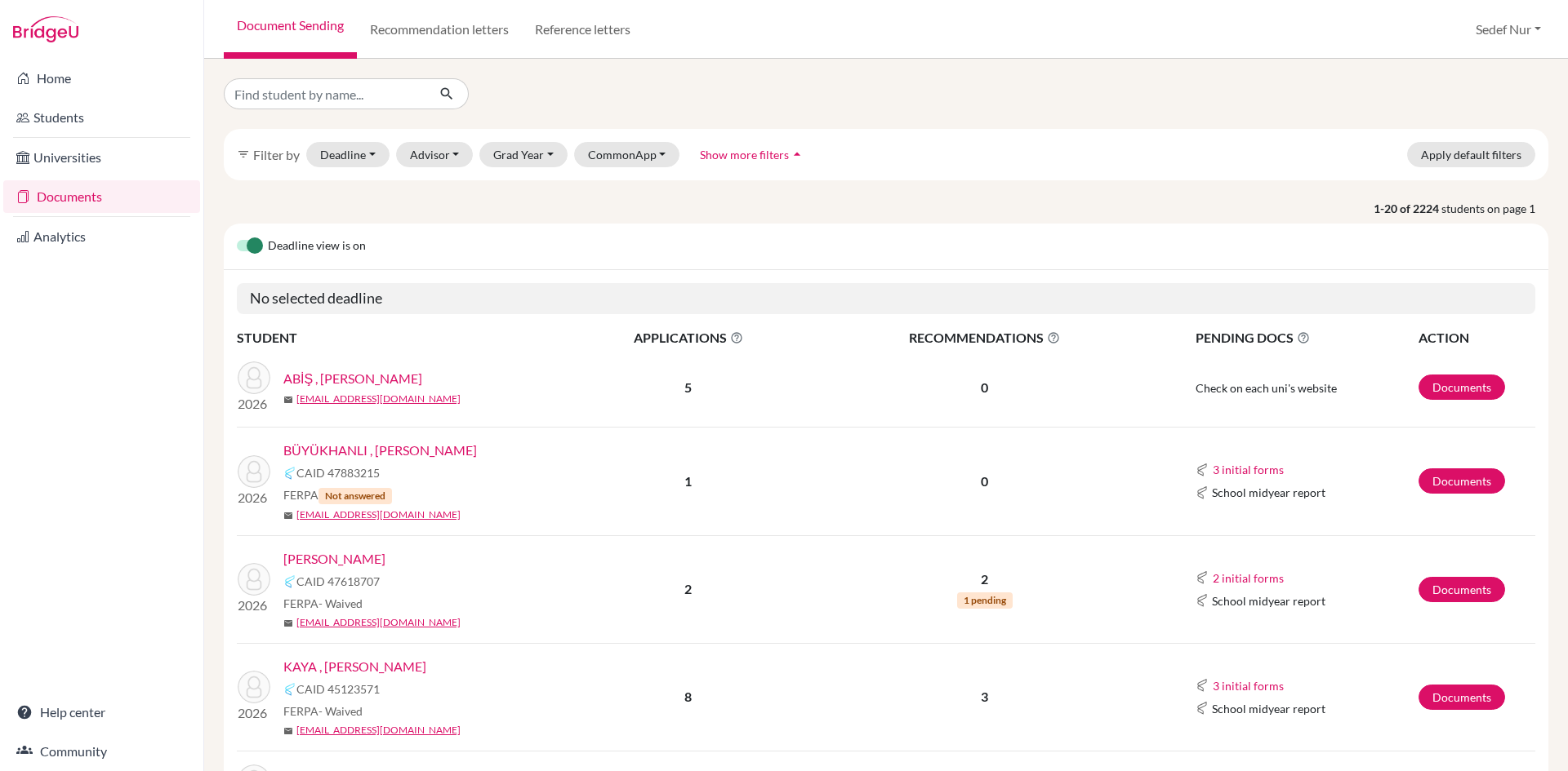
click at [122, 193] on link "Documents" at bounding box center [102, 197] width 197 height 33
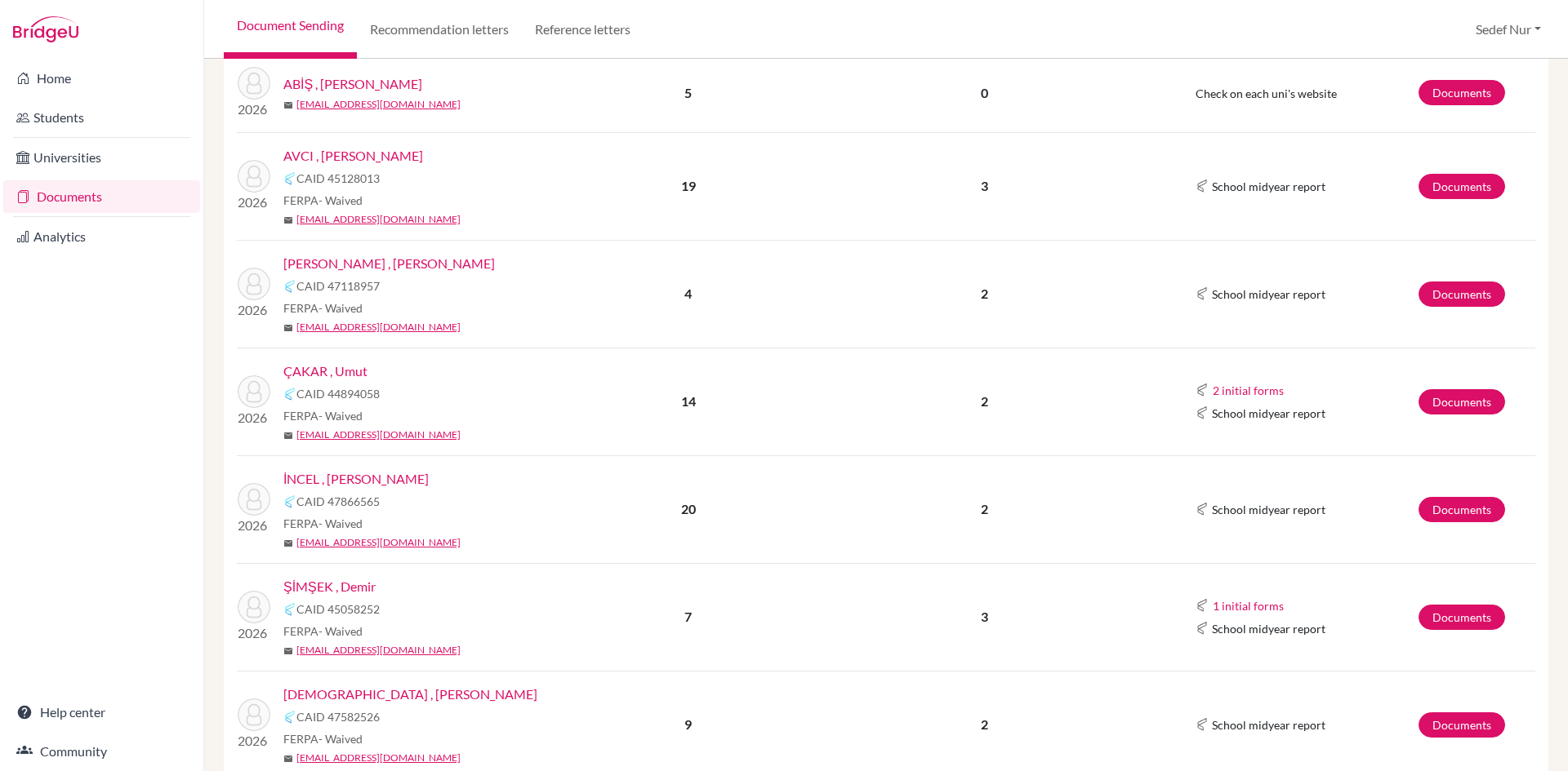
scroll to position [326, 0]
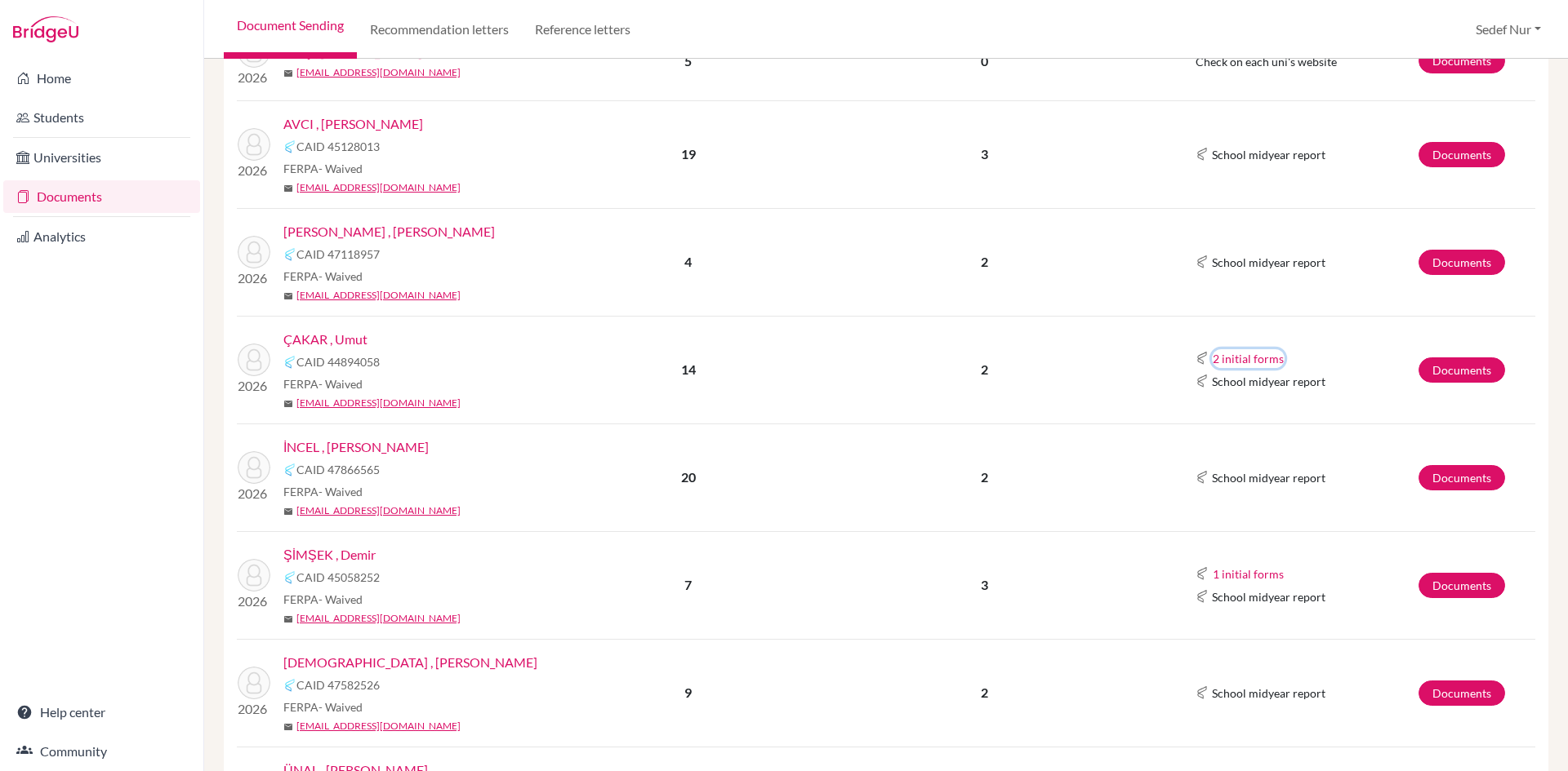
click at [1249, 359] on button "2 initial forms" at bounding box center [1248, 358] width 73 height 19
click at [760, 378] on p "14" at bounding box center [688, 370] width 248 height 20
drag, startPoint x: 1448, startPoint y: 367, endPoint x: 1408, endPoint y: 367, distance: 40.0
click at [1448, 367] on link "Documents" at bounding box center [1461, 370] width 87 height 25
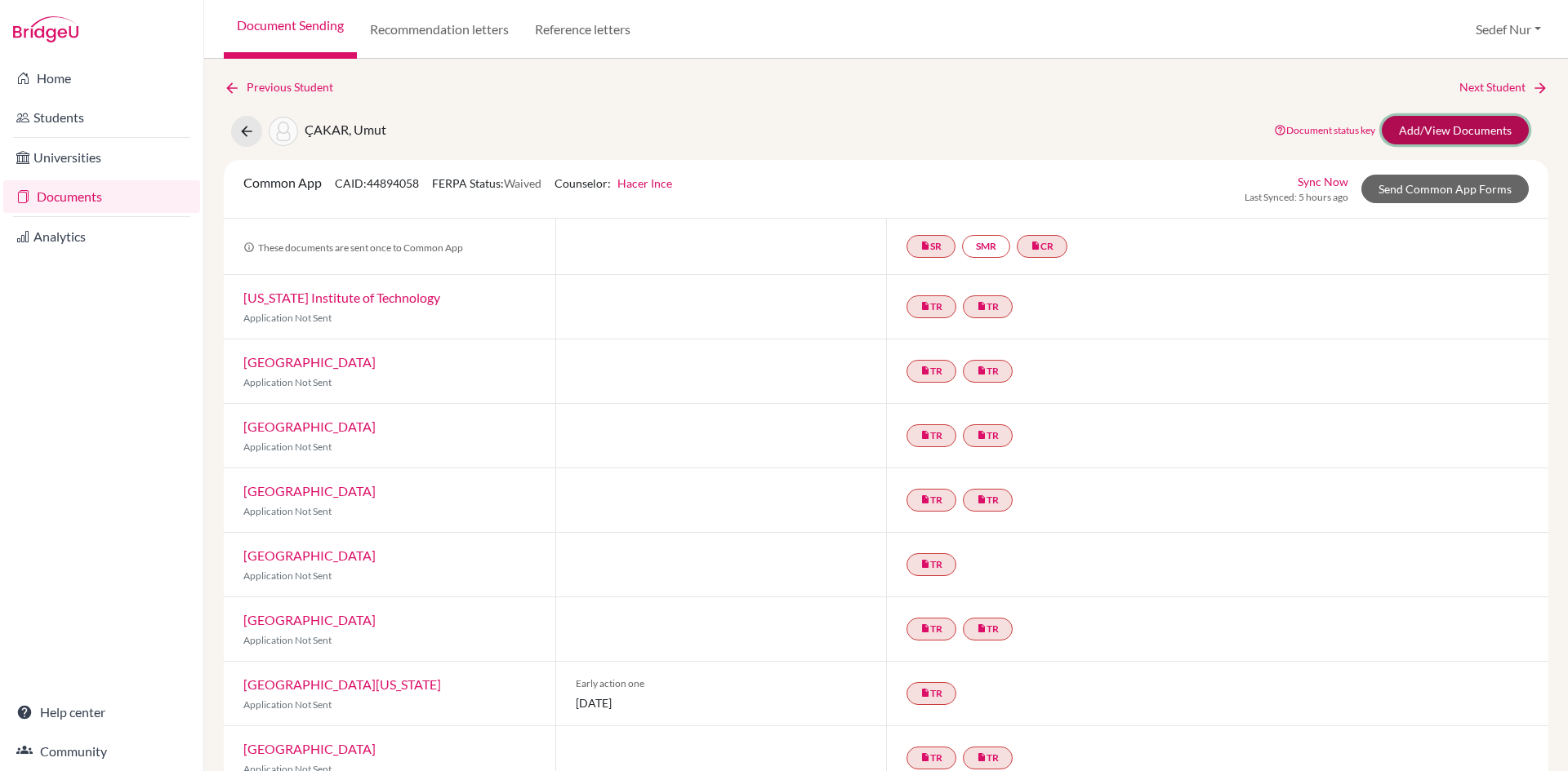
click at [1443, 134] on link "Add/View Documents" at bounding box center [1455, 129] width 147 height 29
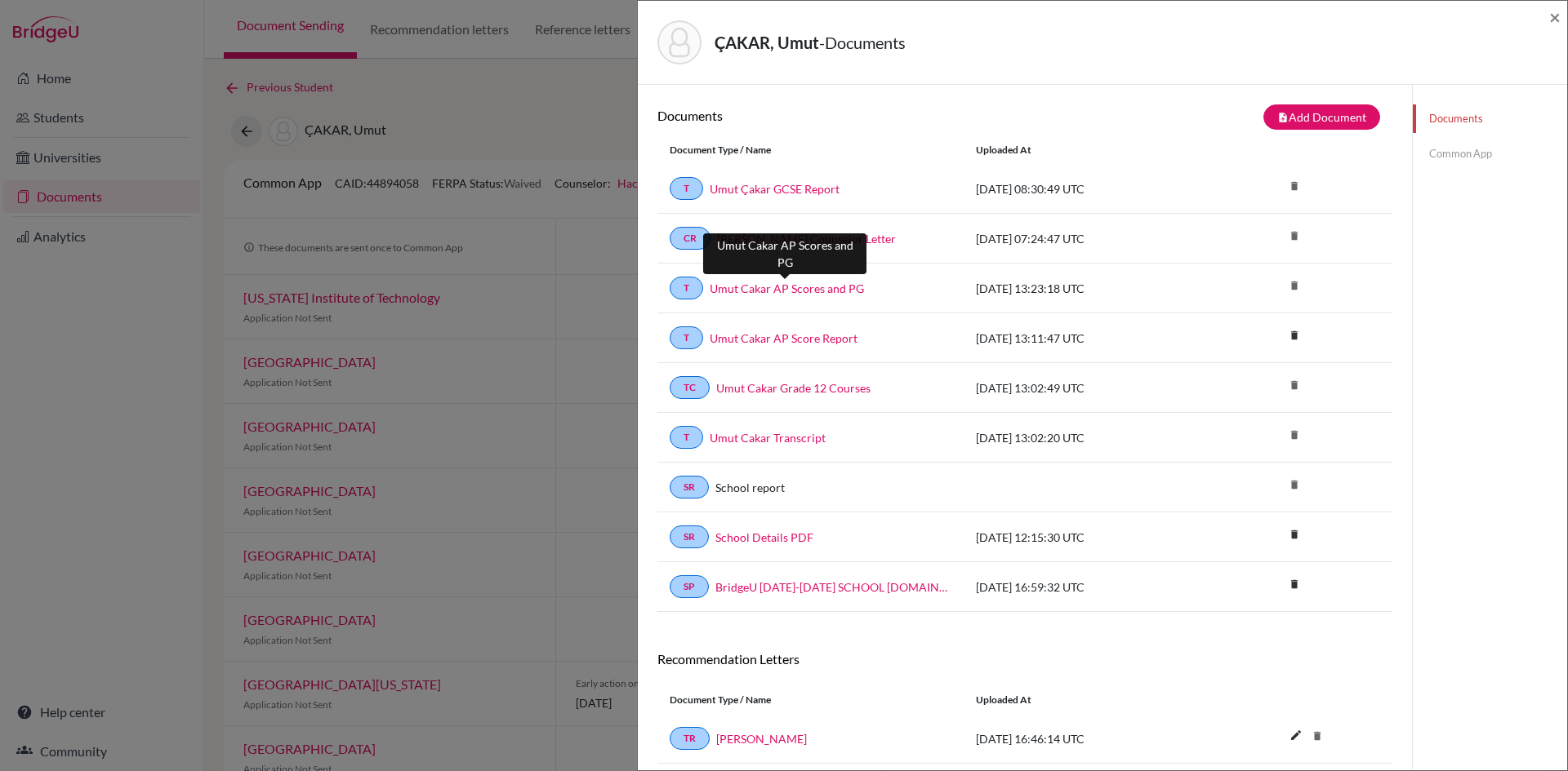
click at [811, 281] on link "Umut Cakar AP Scores and PG" at bounding box center [787, 288] width 154 height 17
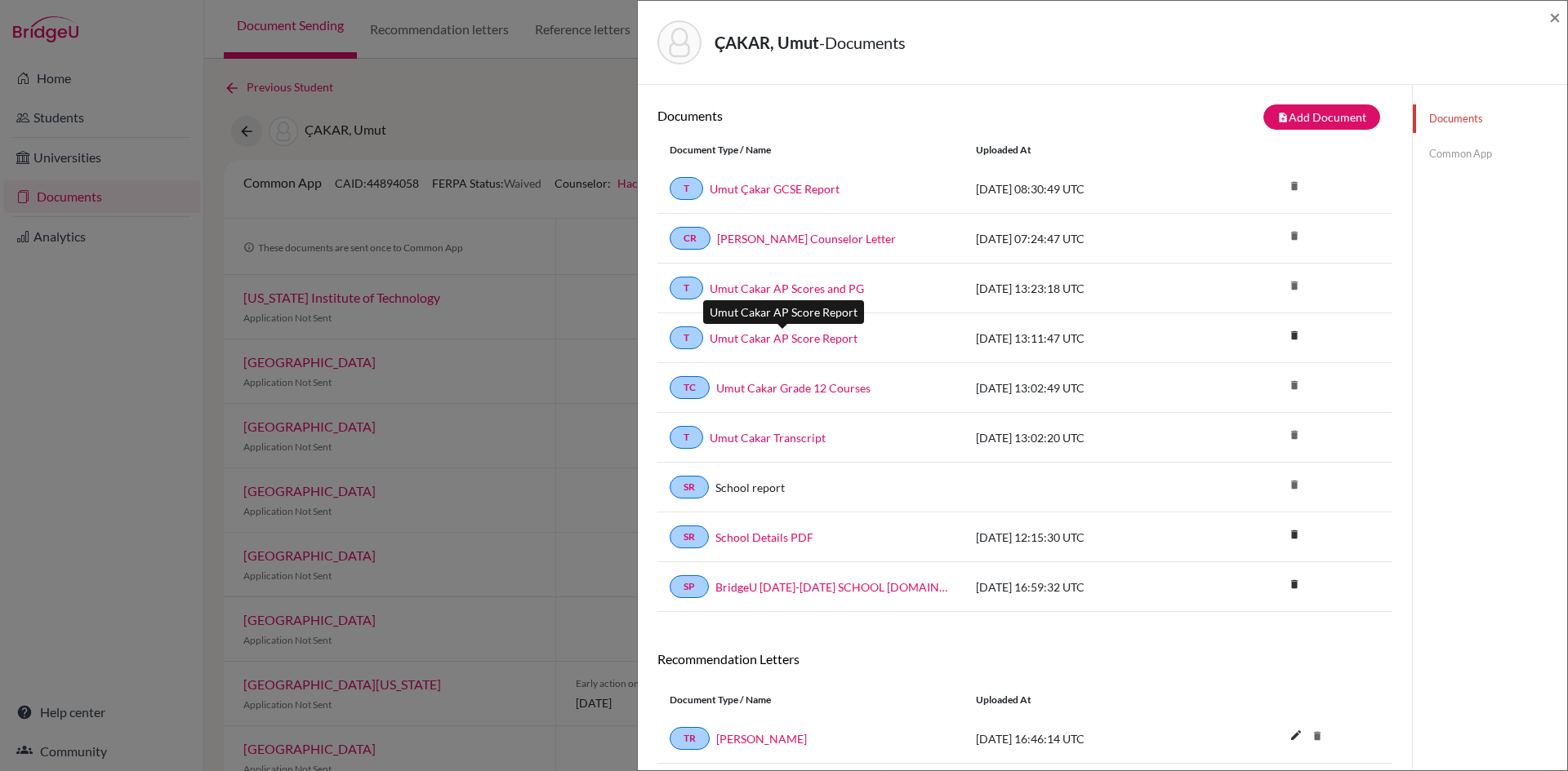
click at [794, 341] on link "Umut Cakar AP Score Report" at bounding box center [784, 338] width 148 height 17
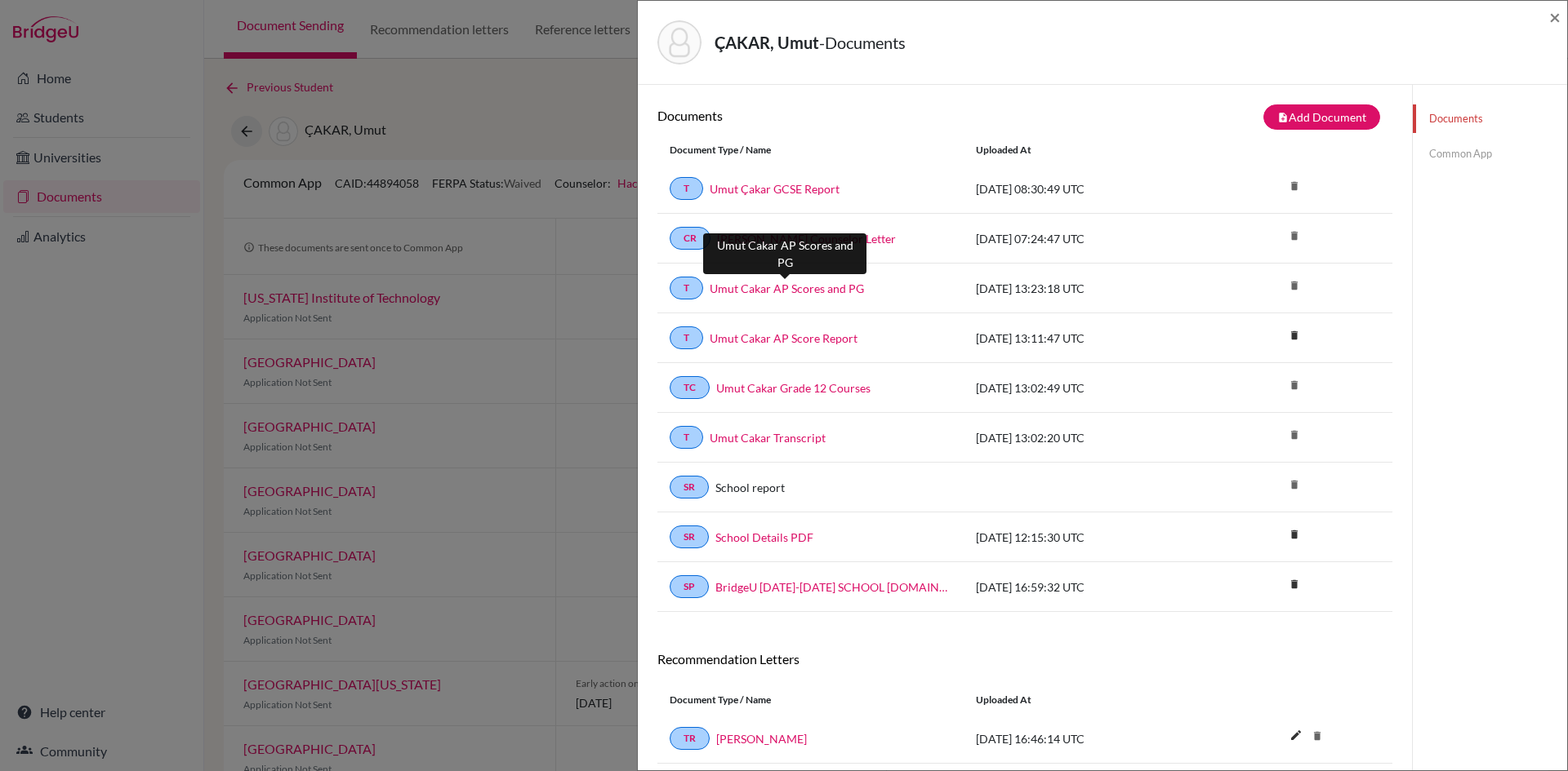
click at [807, 291] on link "Umut Cakar AP Scores and PG" at bounding box center [787, 288] width 154 height 17
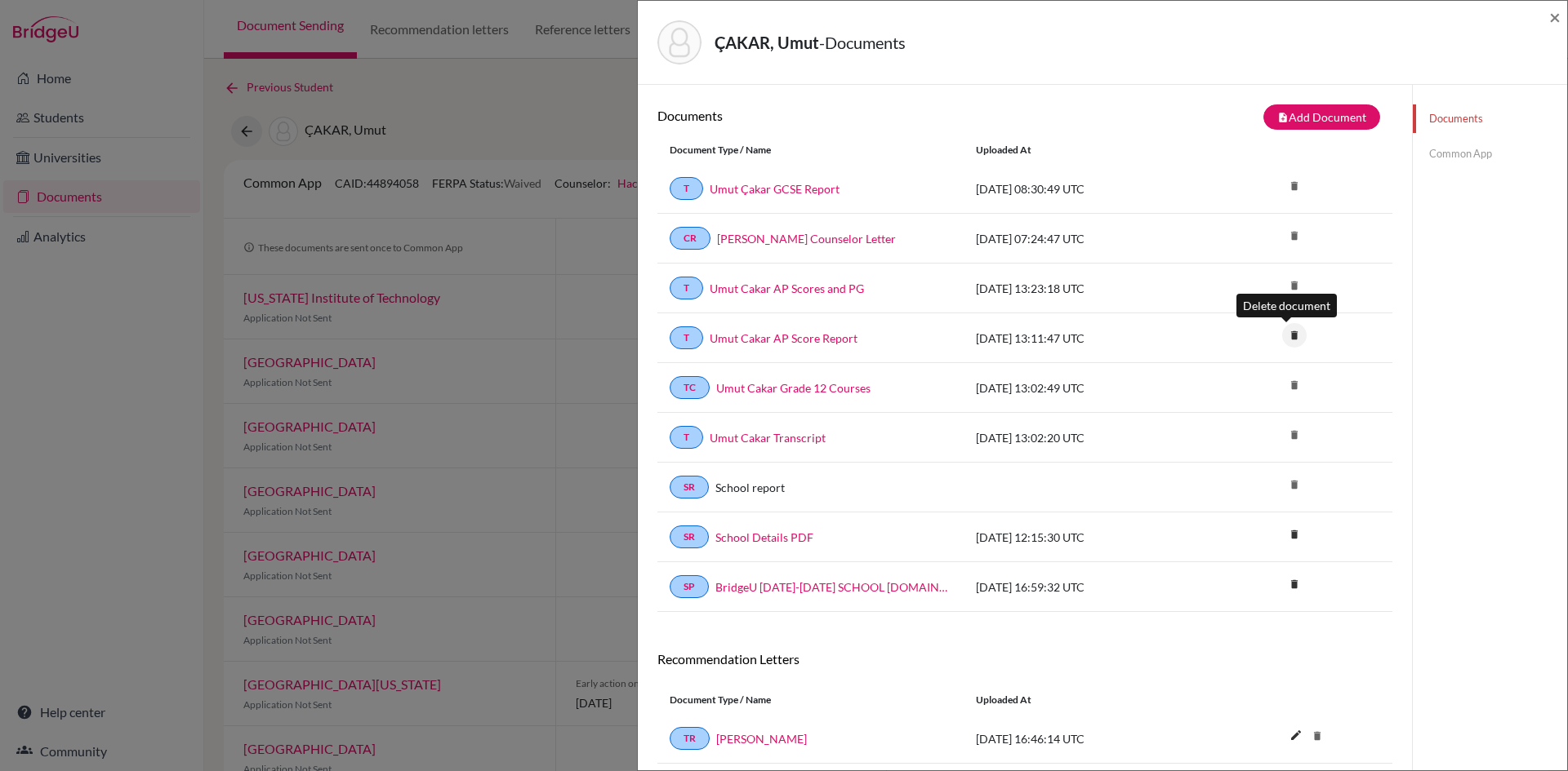
click at [1282, 333] on icon "delete" at bounding box center [1294, 335] width 25 height 25
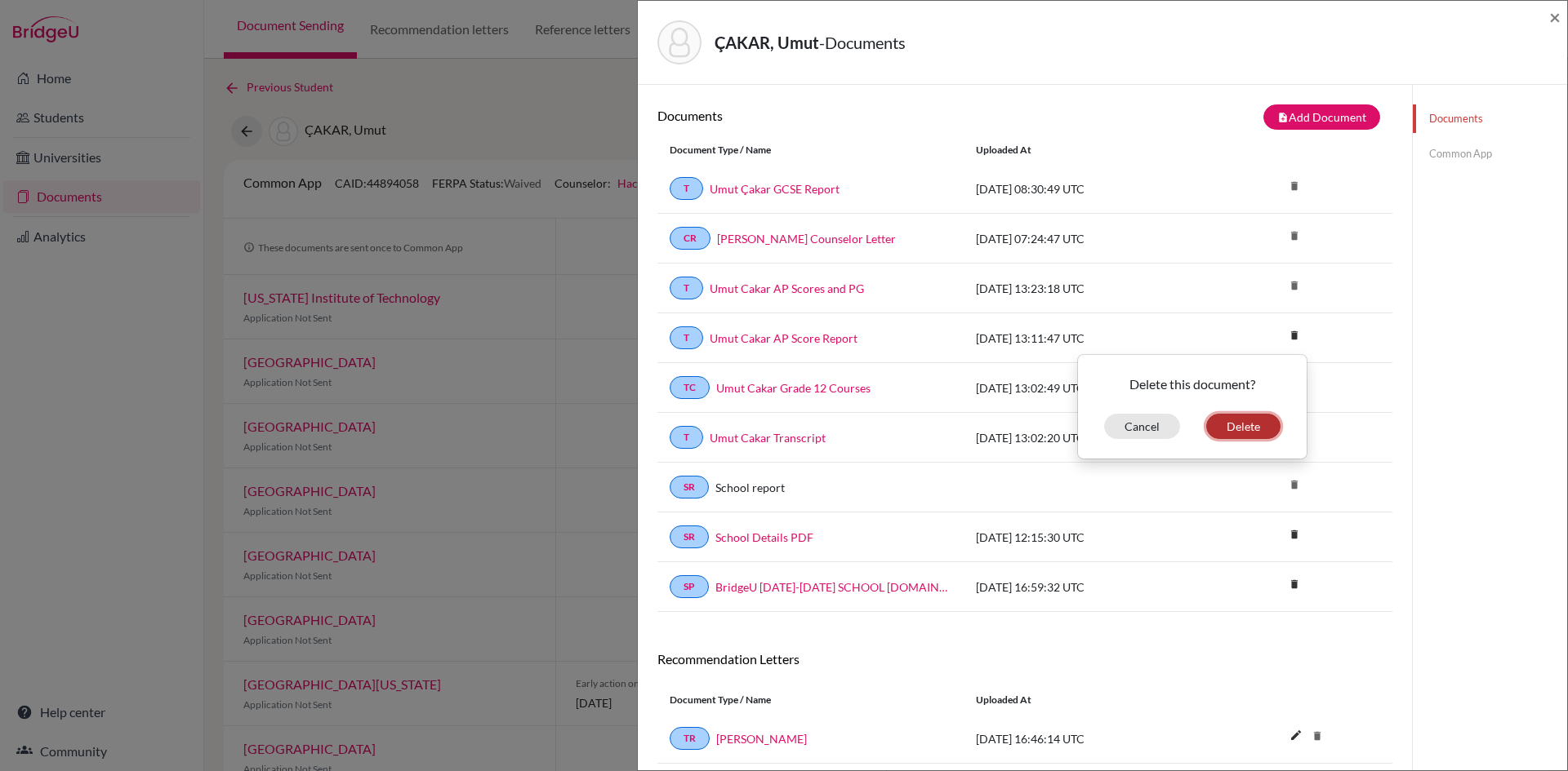
click at [1242, 430] on button "Delete" at bounding box center [1243, 426] width 75 height 25
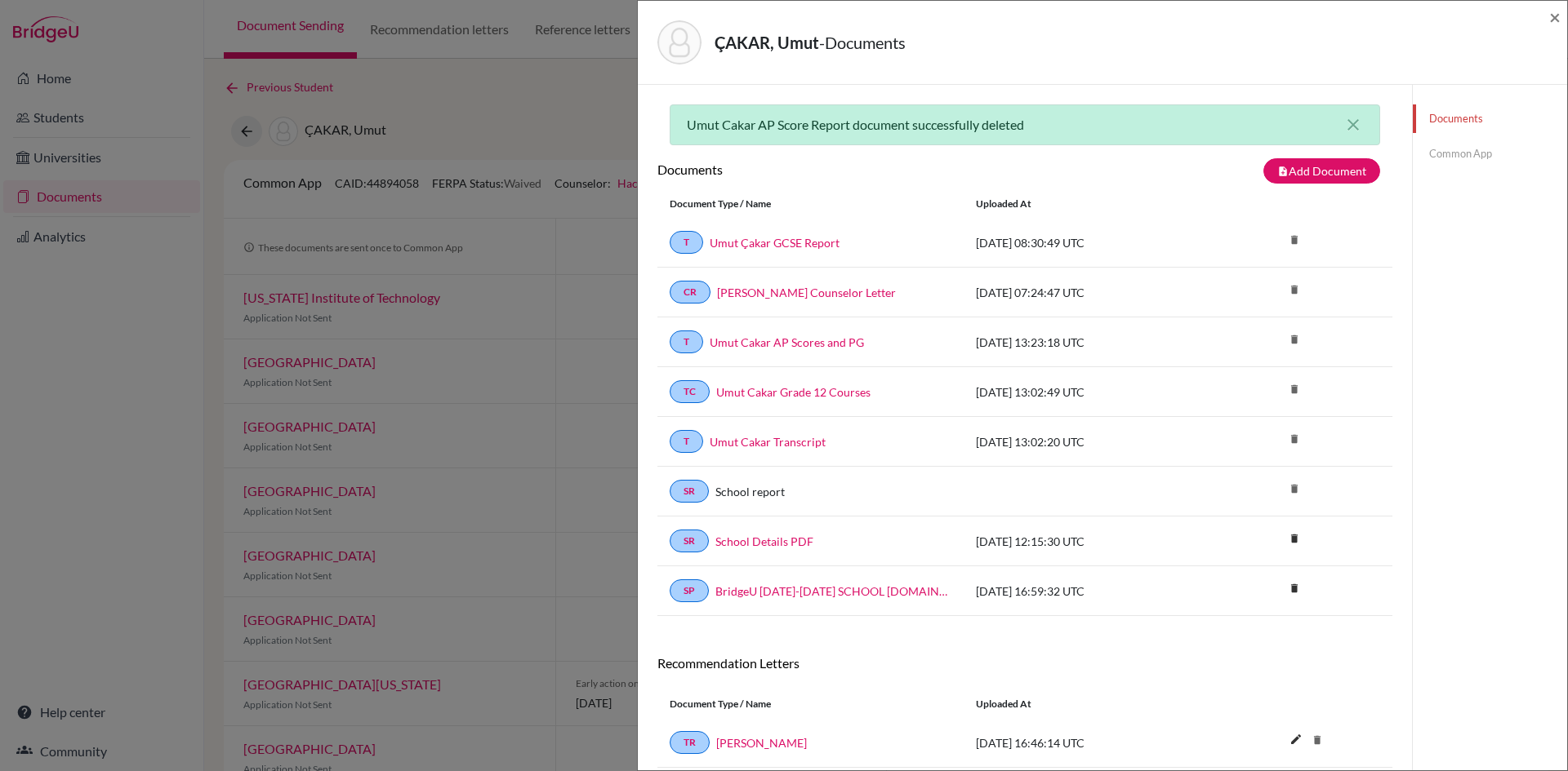
click at [761, 340] on link "Umut Cakar AP Scores and PG" at bounding box center [787, 342] width 154 height 17
click at [766, 240] on link "Umut Çakar GCSE Report" at bounding box center [775, 243] width 130 height 17
click at [1428, 146] on link "Common App" at bounding box center [1489, 153] width 154 height 29
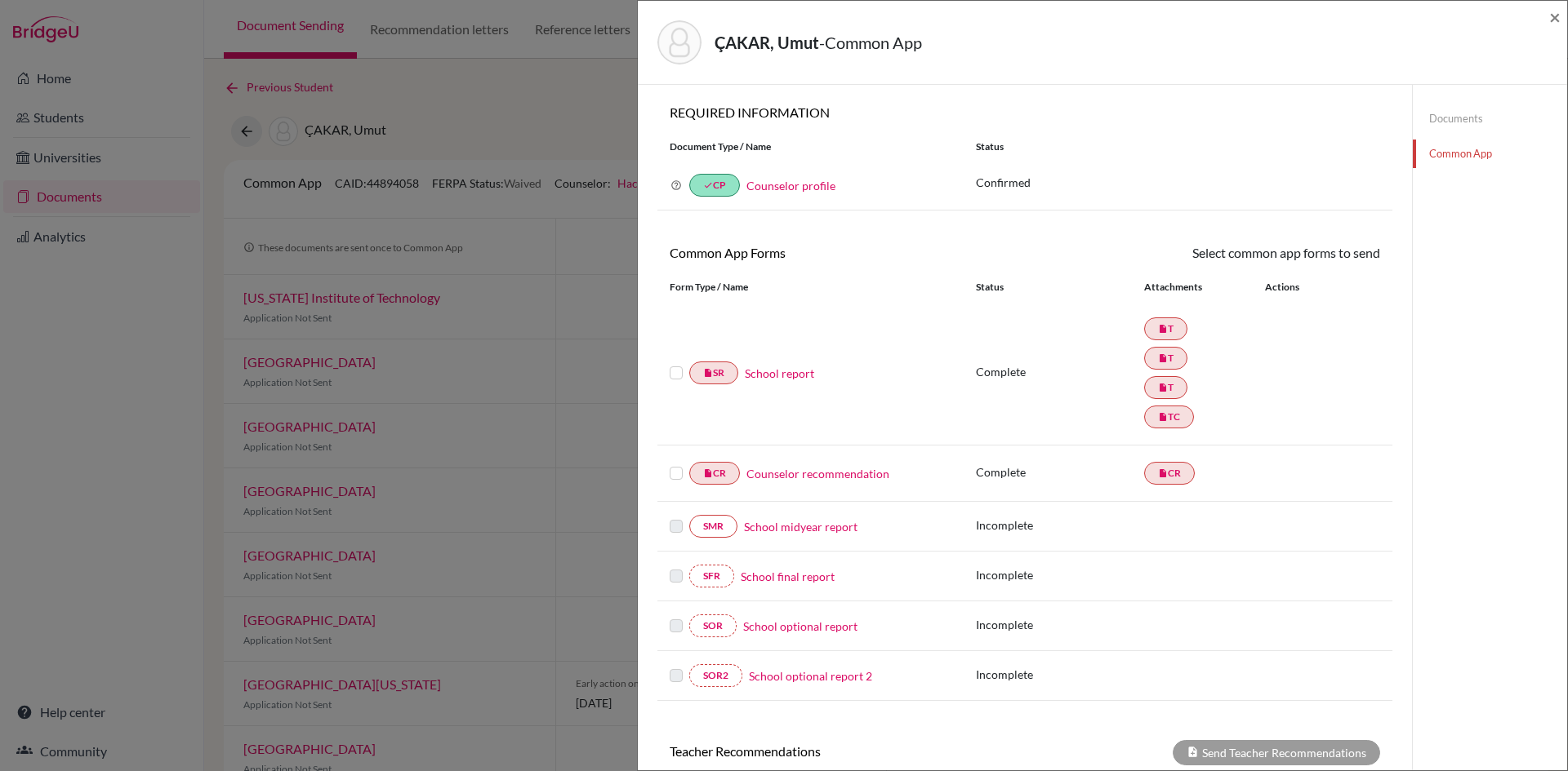
click at [674, 363] on label at bounding box center [676, 363] width 13 height 0
click at [0, 0] on input "checkbox" at bounding box center [0, 0] width 0 height 0
click at [672, 365] on label at bounding box center [676, 365] width 13 height 0
click at [0, 0] on input "checkbox" at bounding box center [0, 0] width 0 height 0
click at [775, 370] on link "School report" at bounding box center [779, 373] width 70 height 17
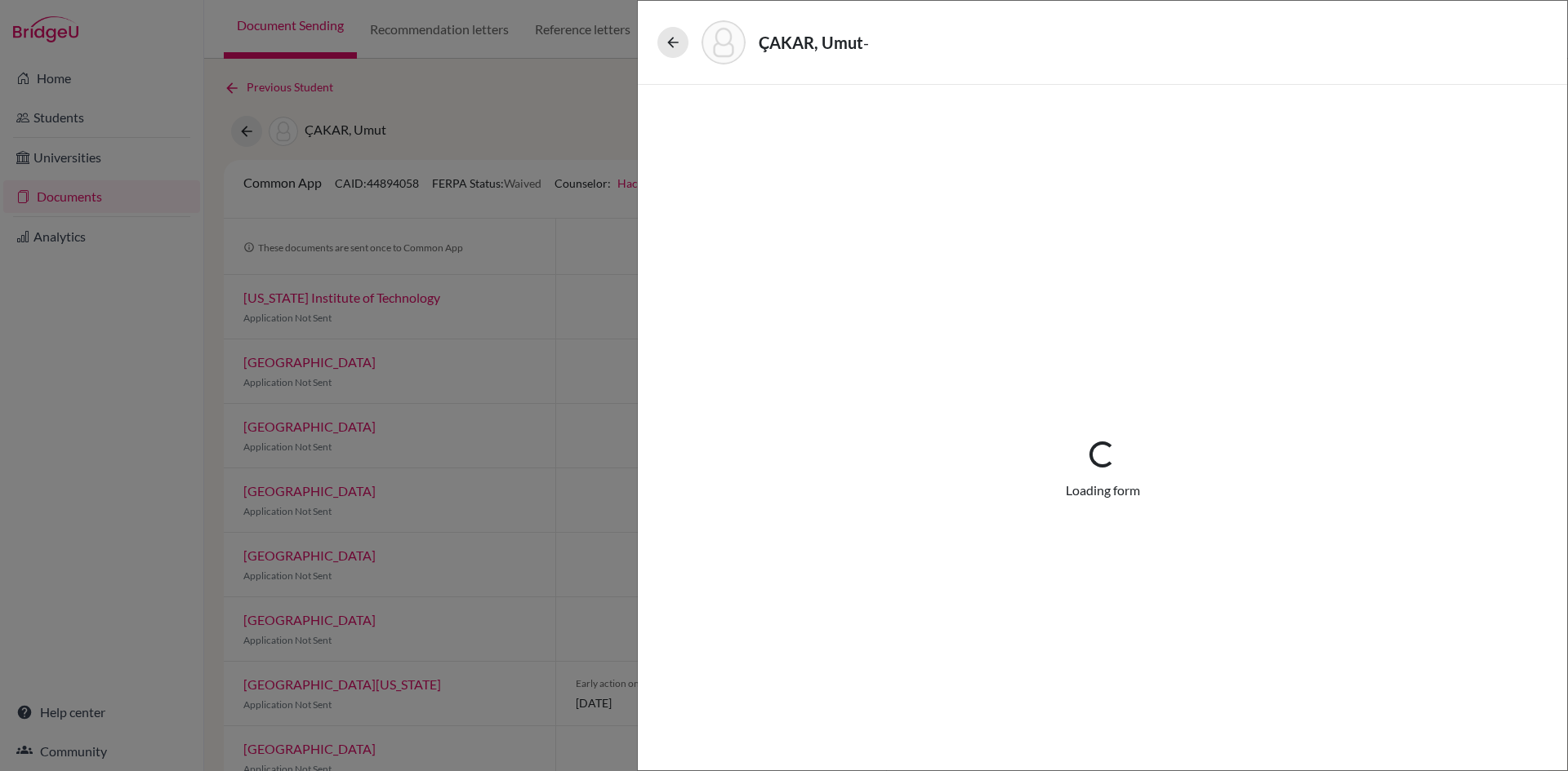
select select "3"
select select "683932"
select select "1"
select select "683933"
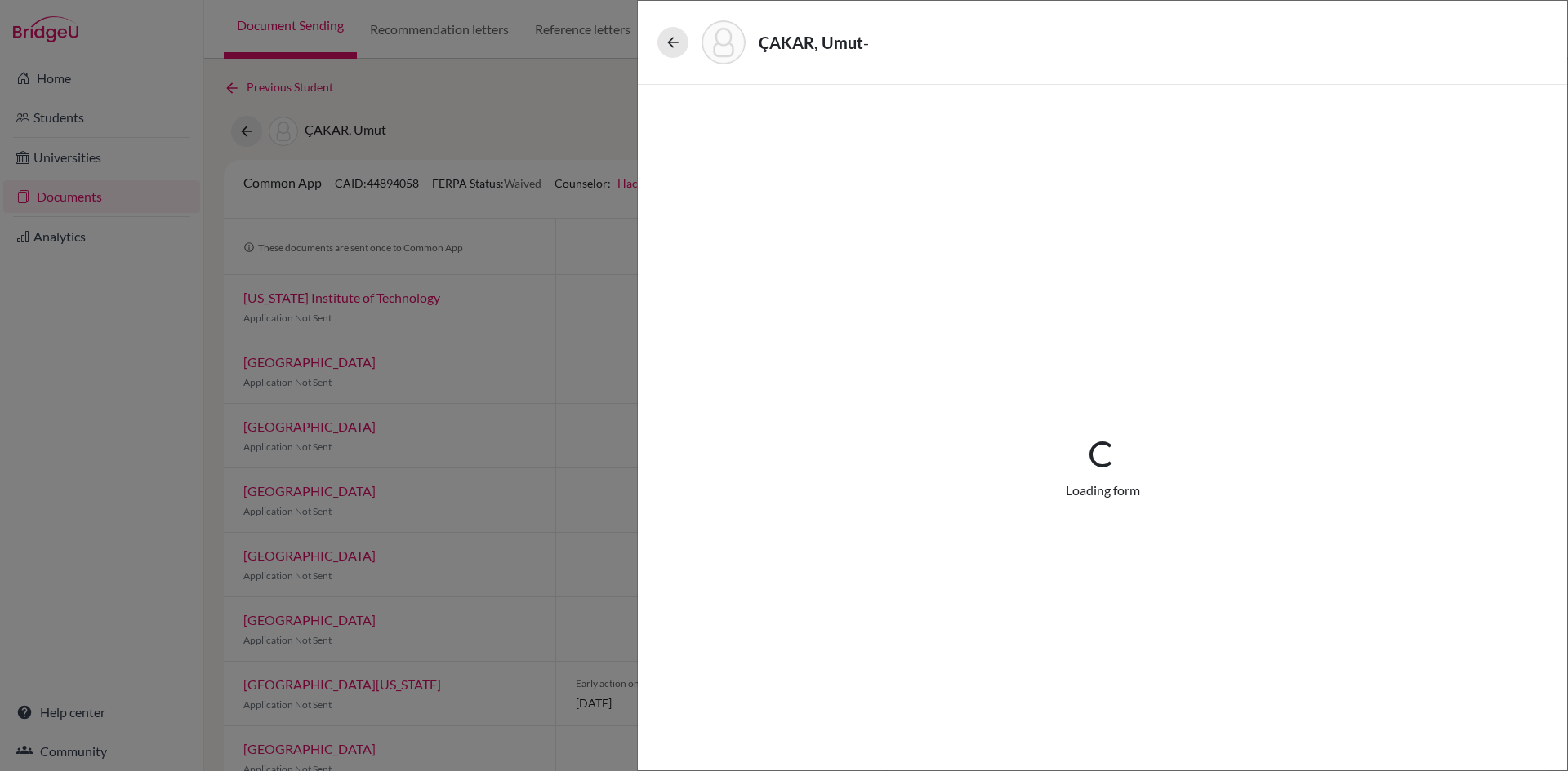
select select "683936"
select select "690769"
select select "0"
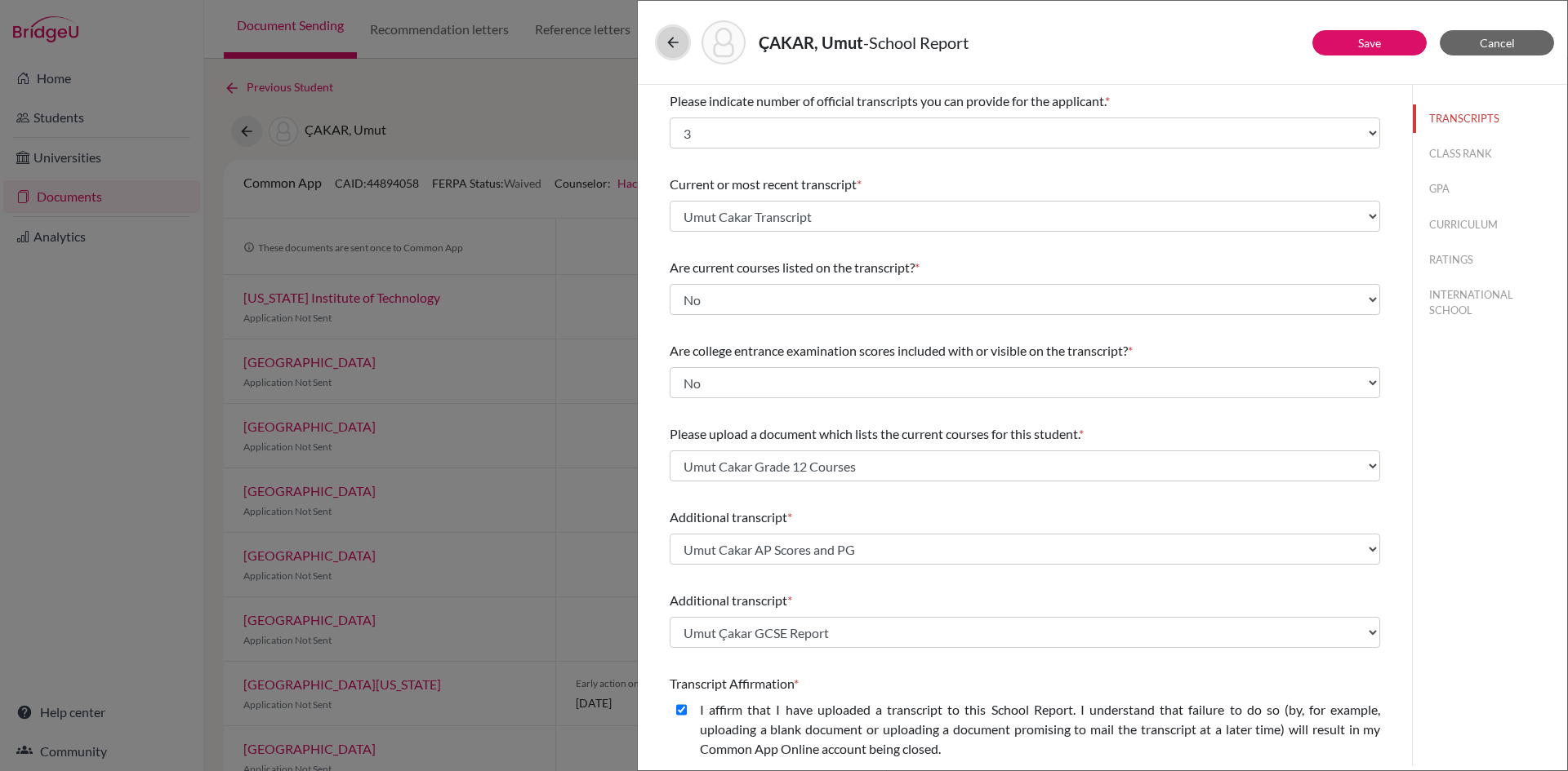
click at [677, 45] on icon at bounding box center [673, 43] width 16 height 16
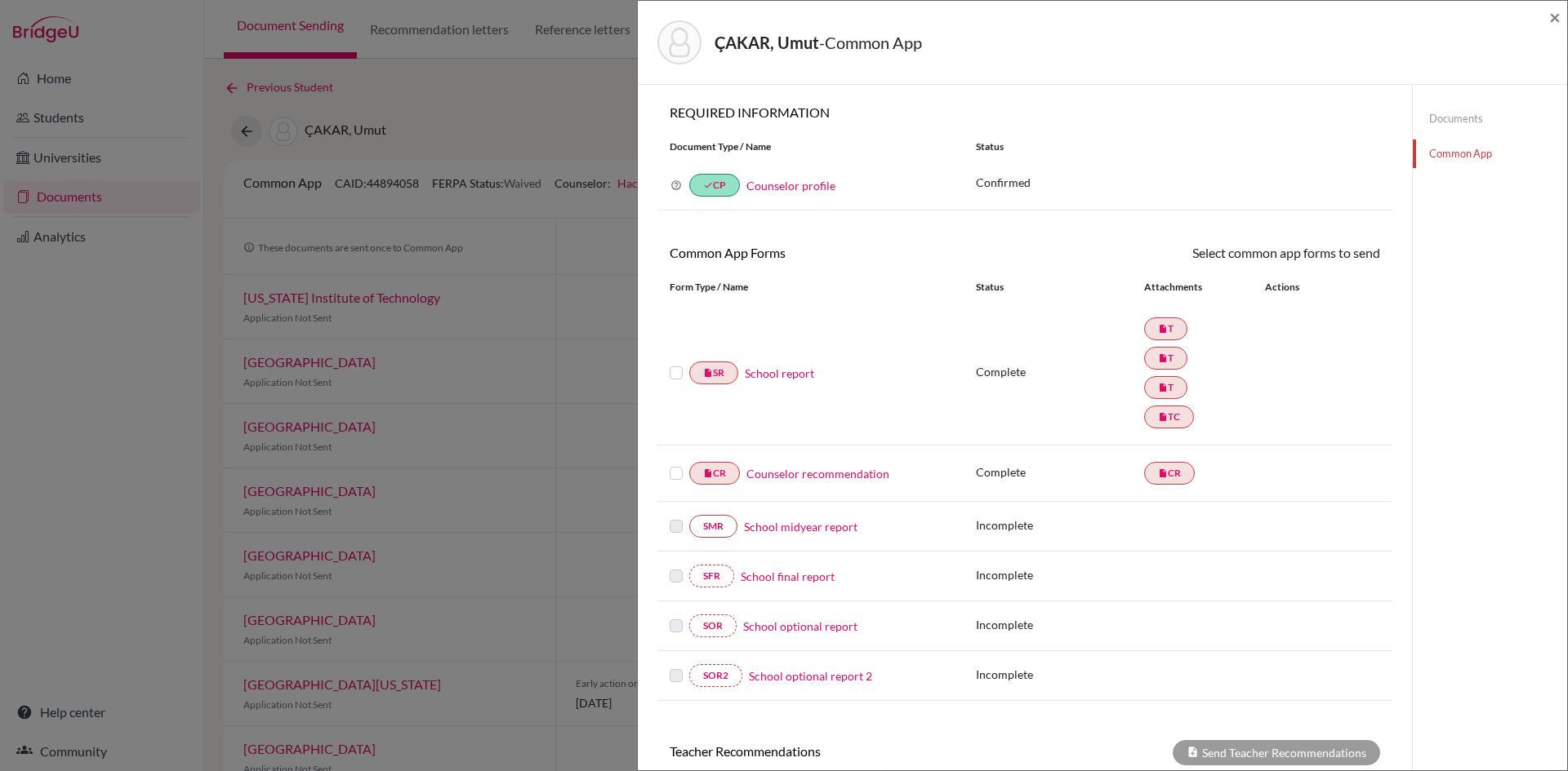
click at [837, 474] on link "Counselor recommendation" at bounding box center [817, 474] width 143 height 17
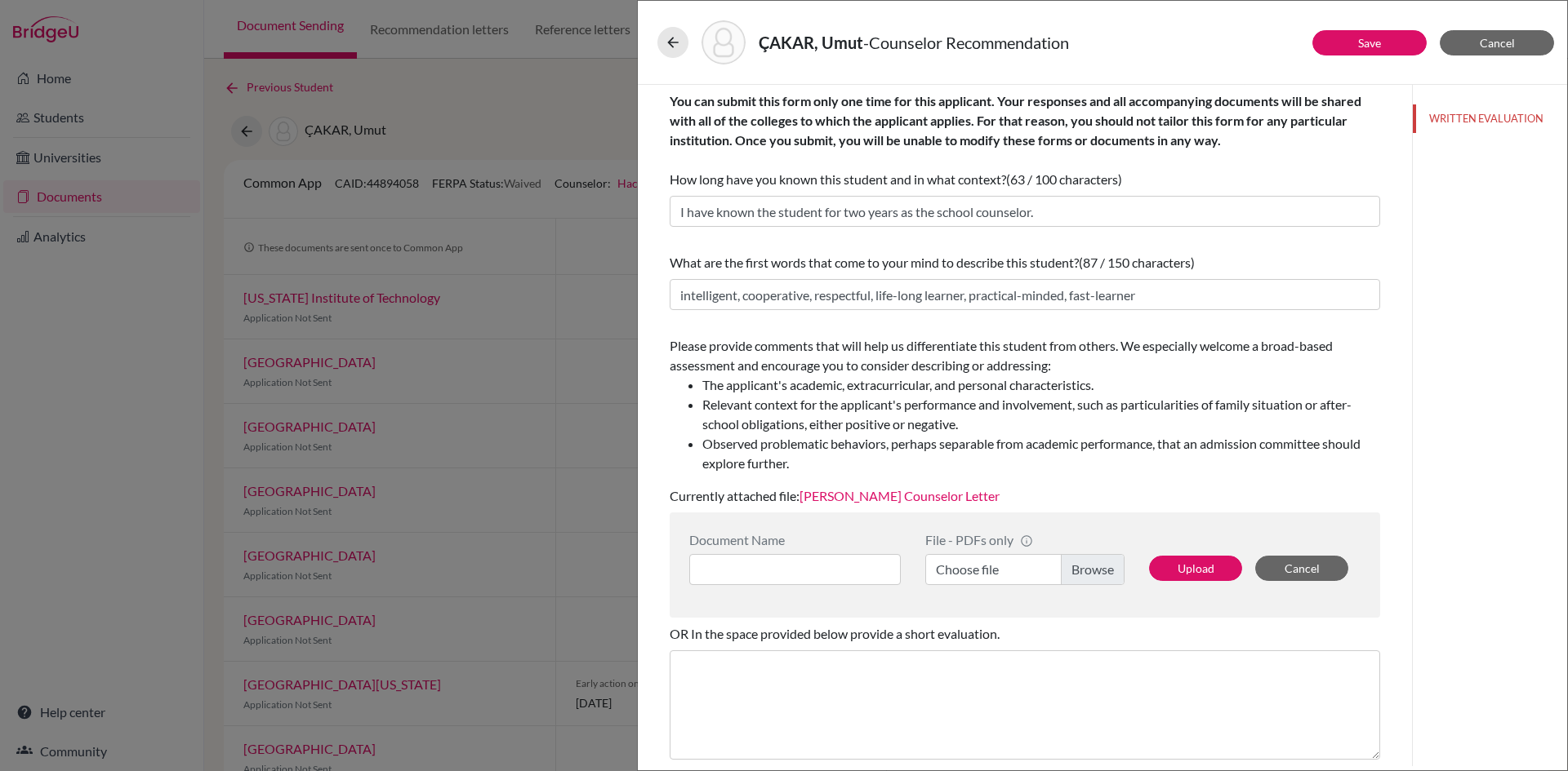
click at [939, 491] on link "[PERSON_NAME] Counselor Letter" at bounding box center [899, 496] width 200 height 16
